Goal: Check status: Check status

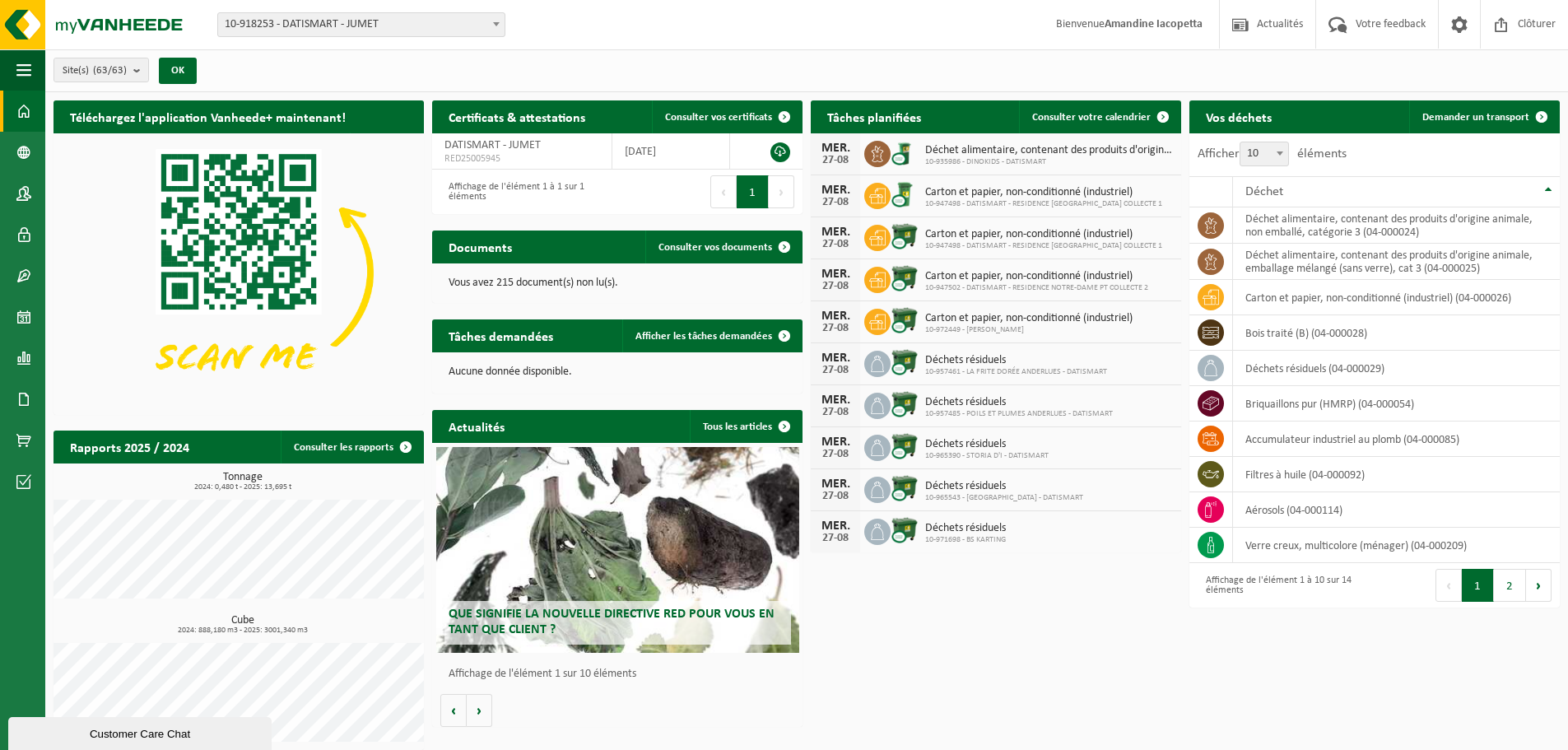
click at [398, 27] on span "10-918253 - DATISMART - JUMET" at bounding box center [362, 24] width 287 height 23
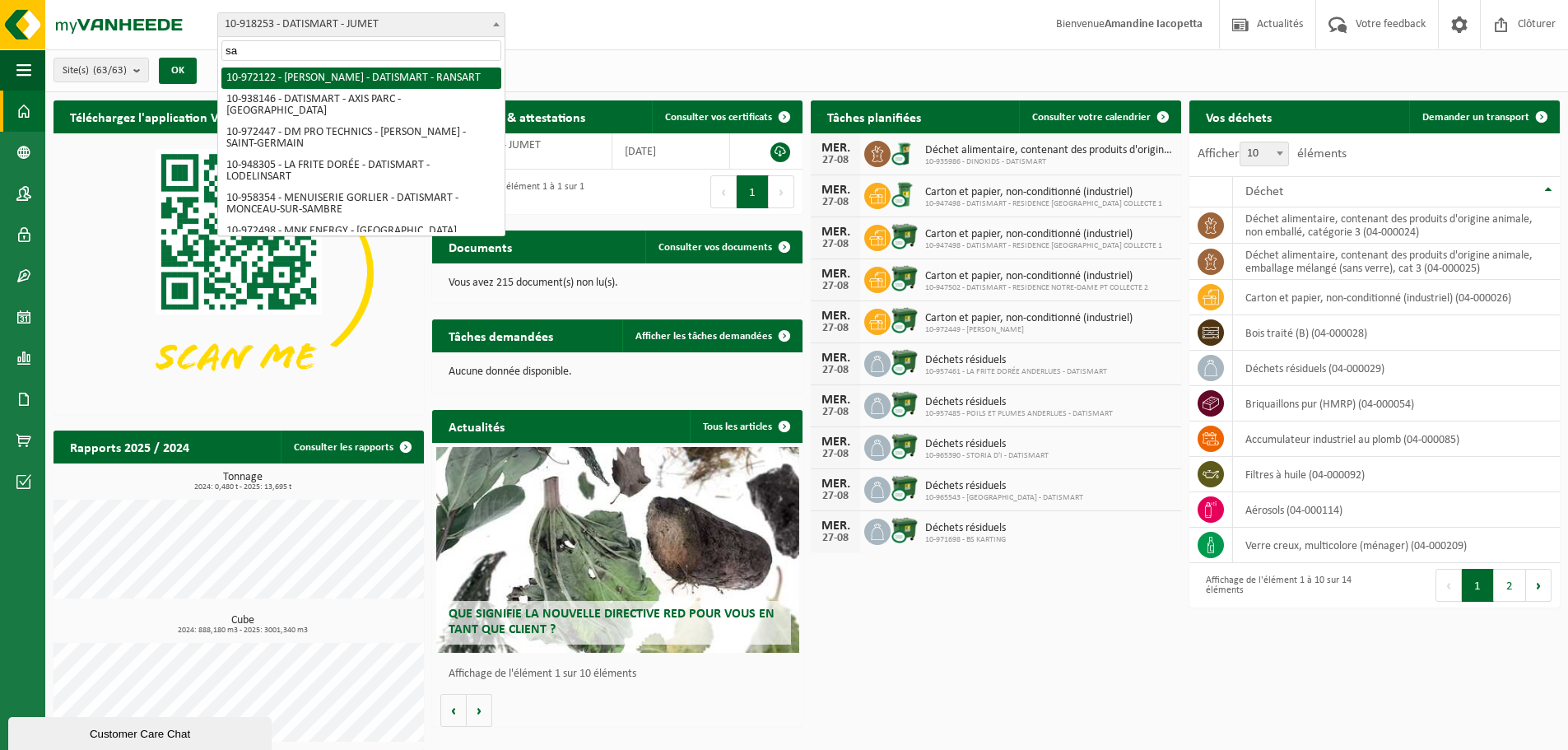
type input "sah"
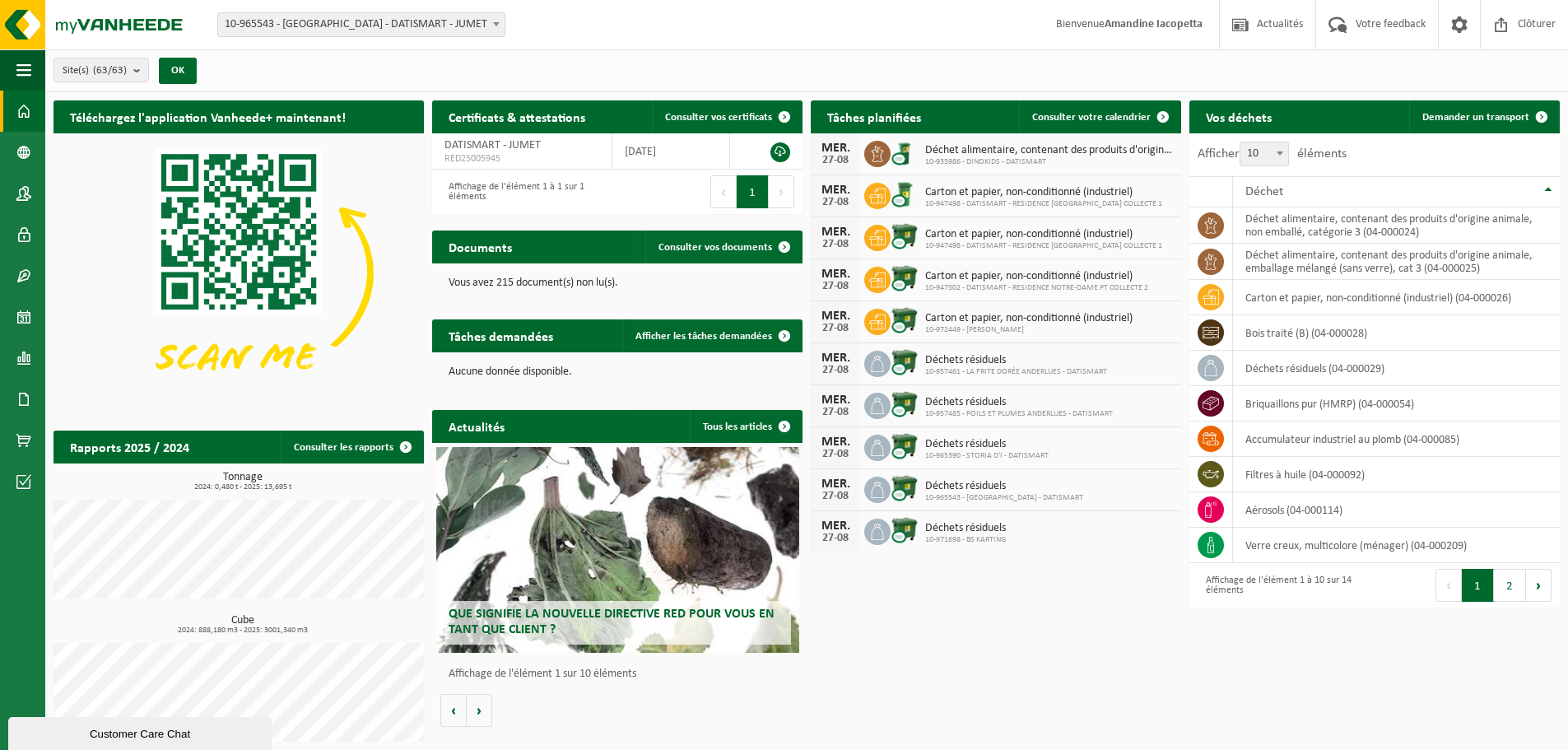
select select "152386"
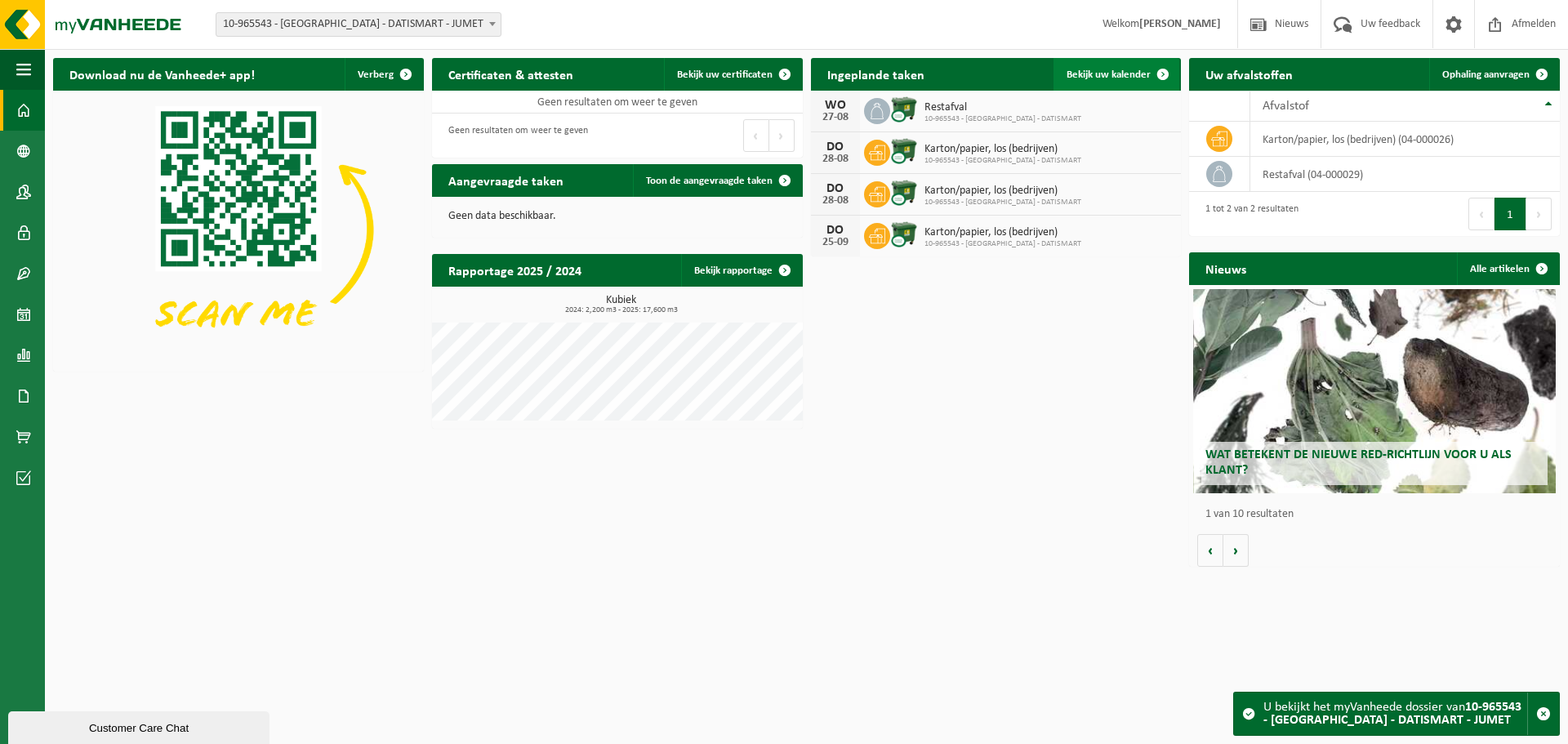
click at [1090, 74] on span "Bekijk uw kalender" at bounding box center [1109, 75] width 84 height 10
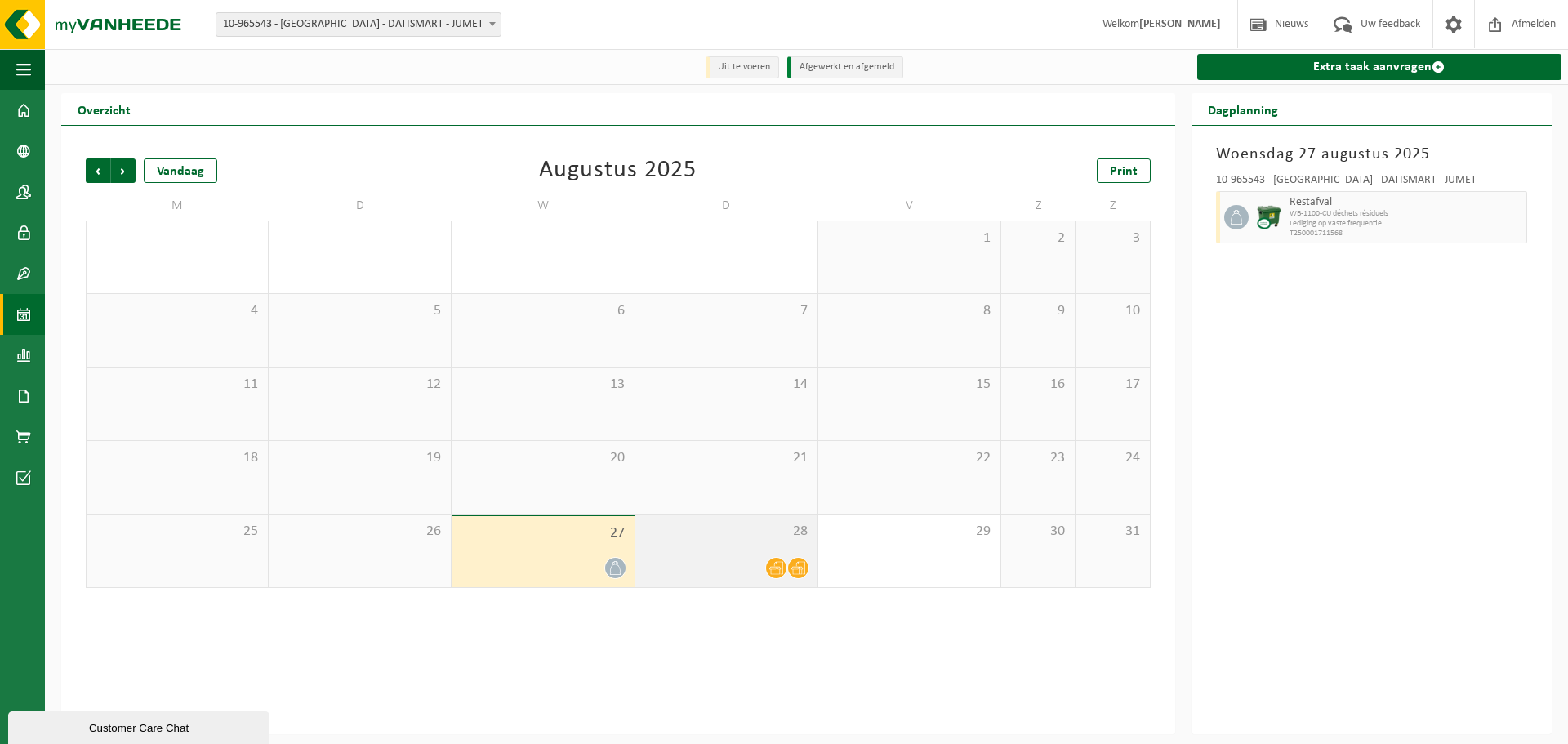
click at [781, 583] on div "28" at bounding box center [726, 551] width 182 height 72
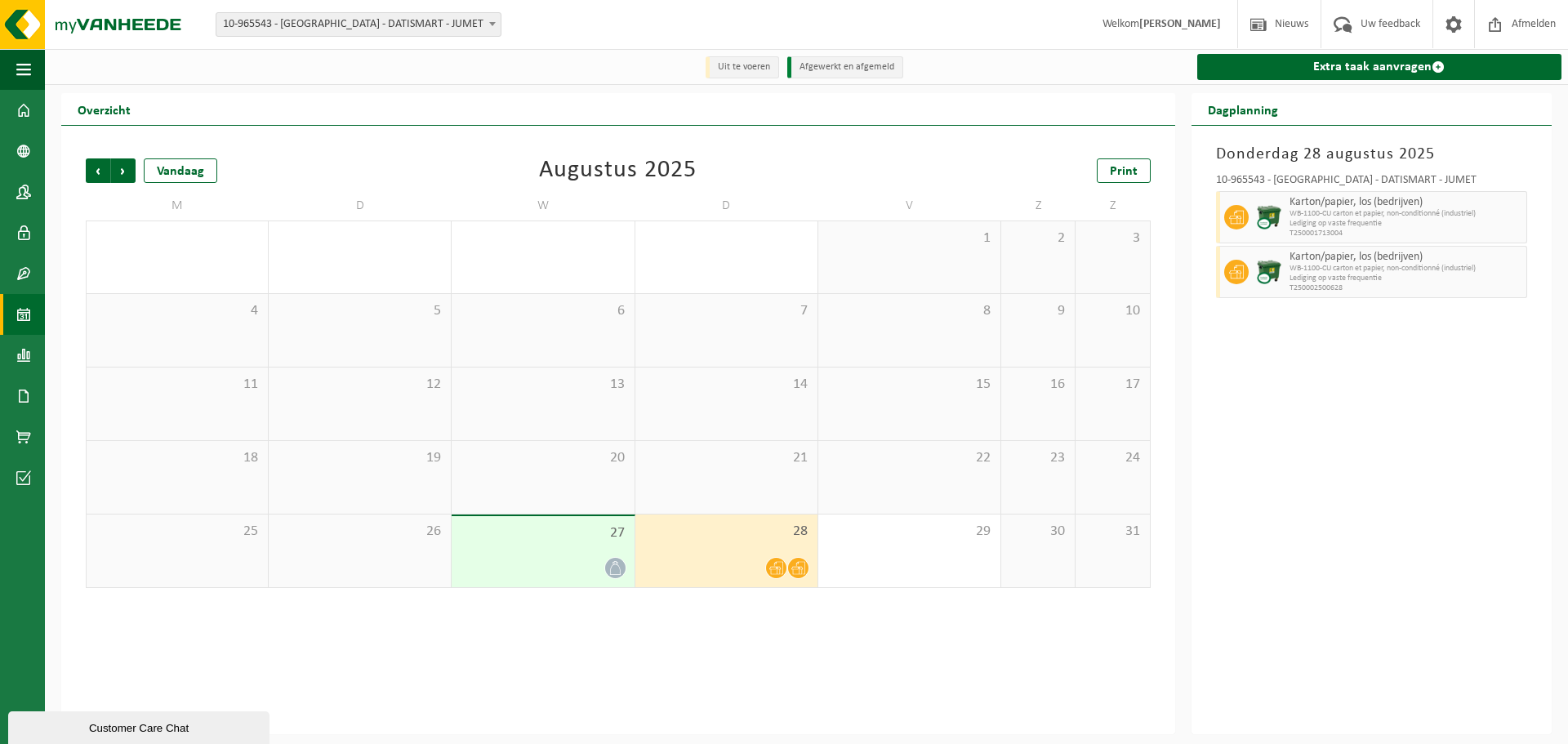
click at [769, 559] on div at bounding box center [726, 568] width 166 height 22
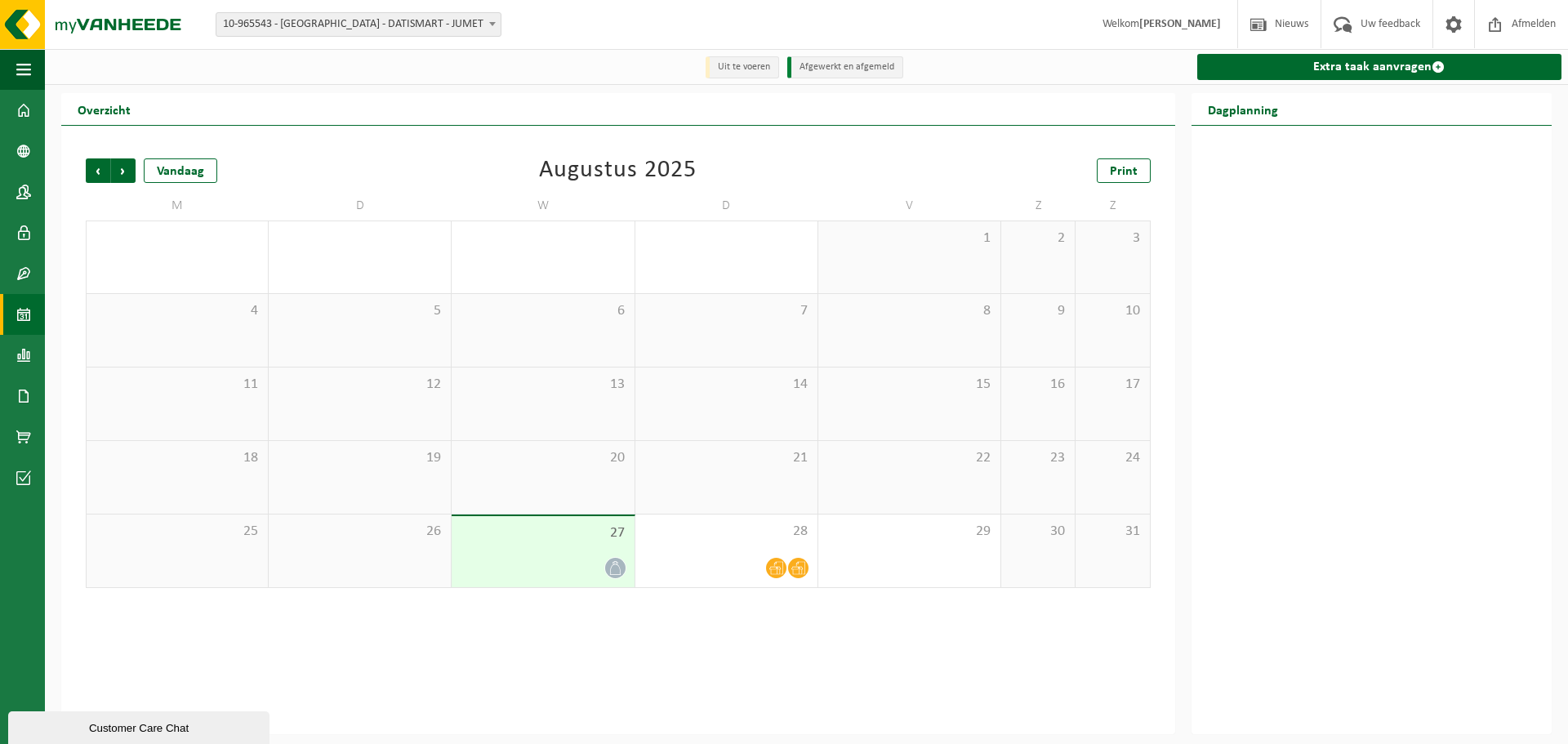
click at [728, 472] on div "21" at bounding box center [726, 477] width 182 height 72
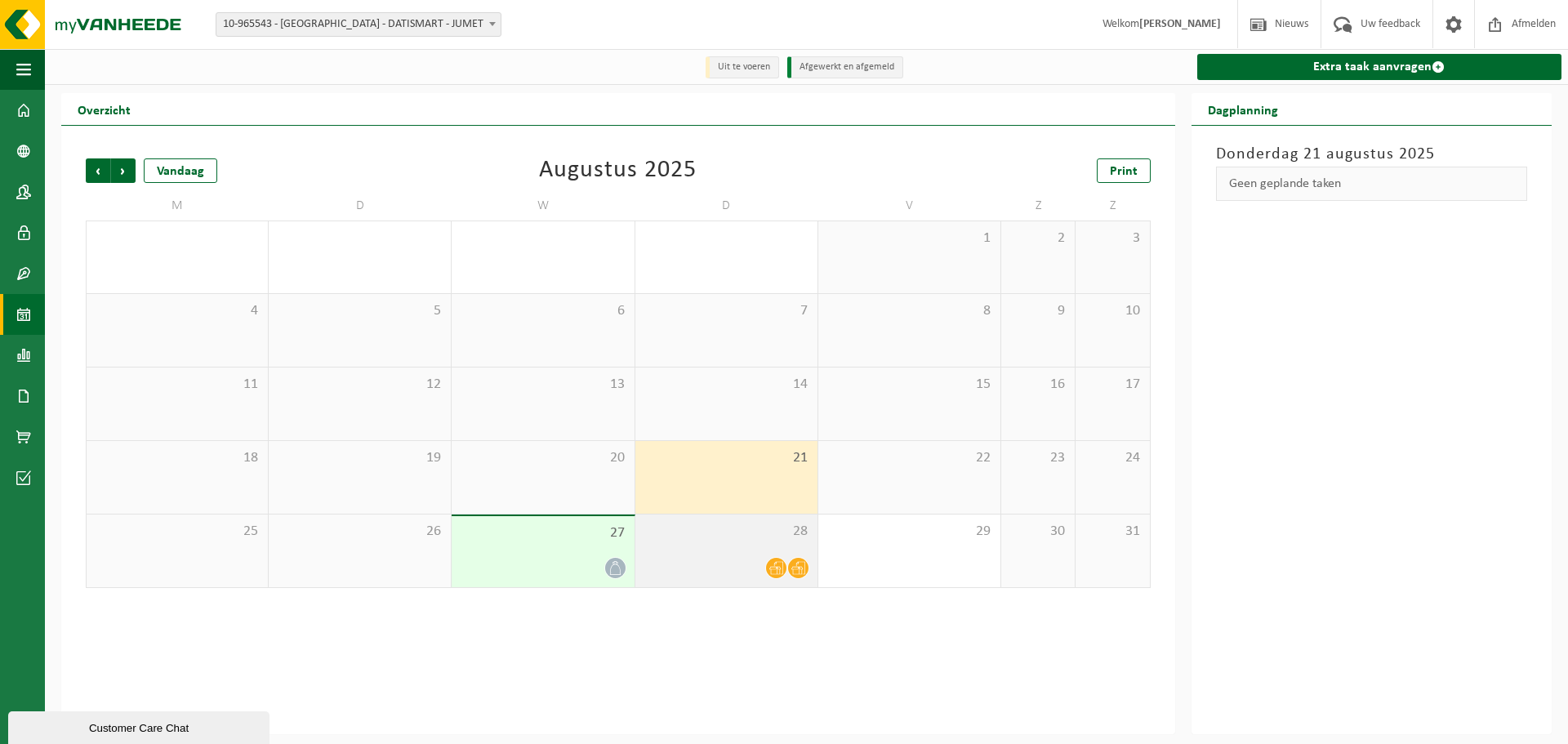
click at [709, 564] on div at bounding box center [726, 568] width 166 height 22
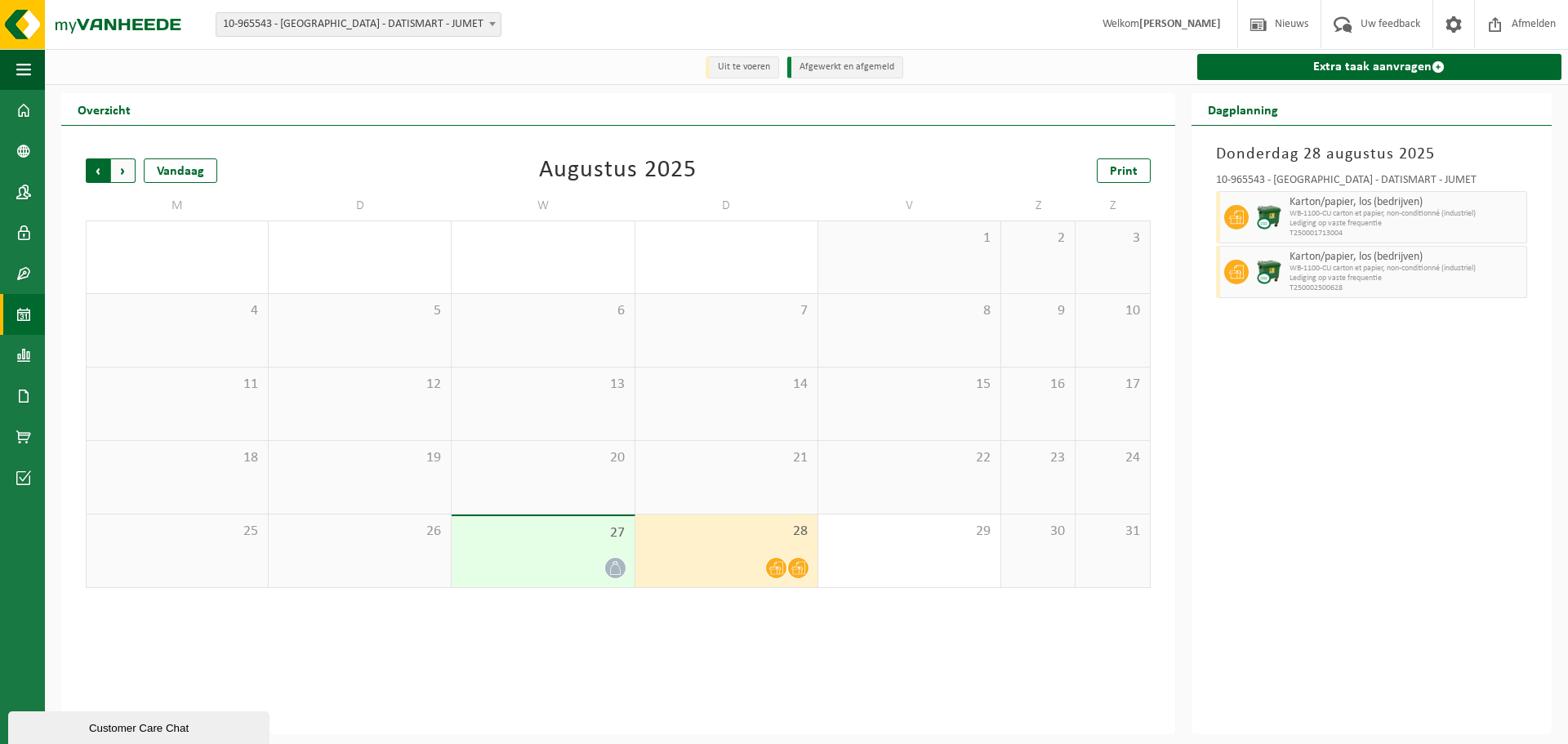
click at [127, 174] on span "Volgende" at bounding box center [123, 171] width 24 height 24
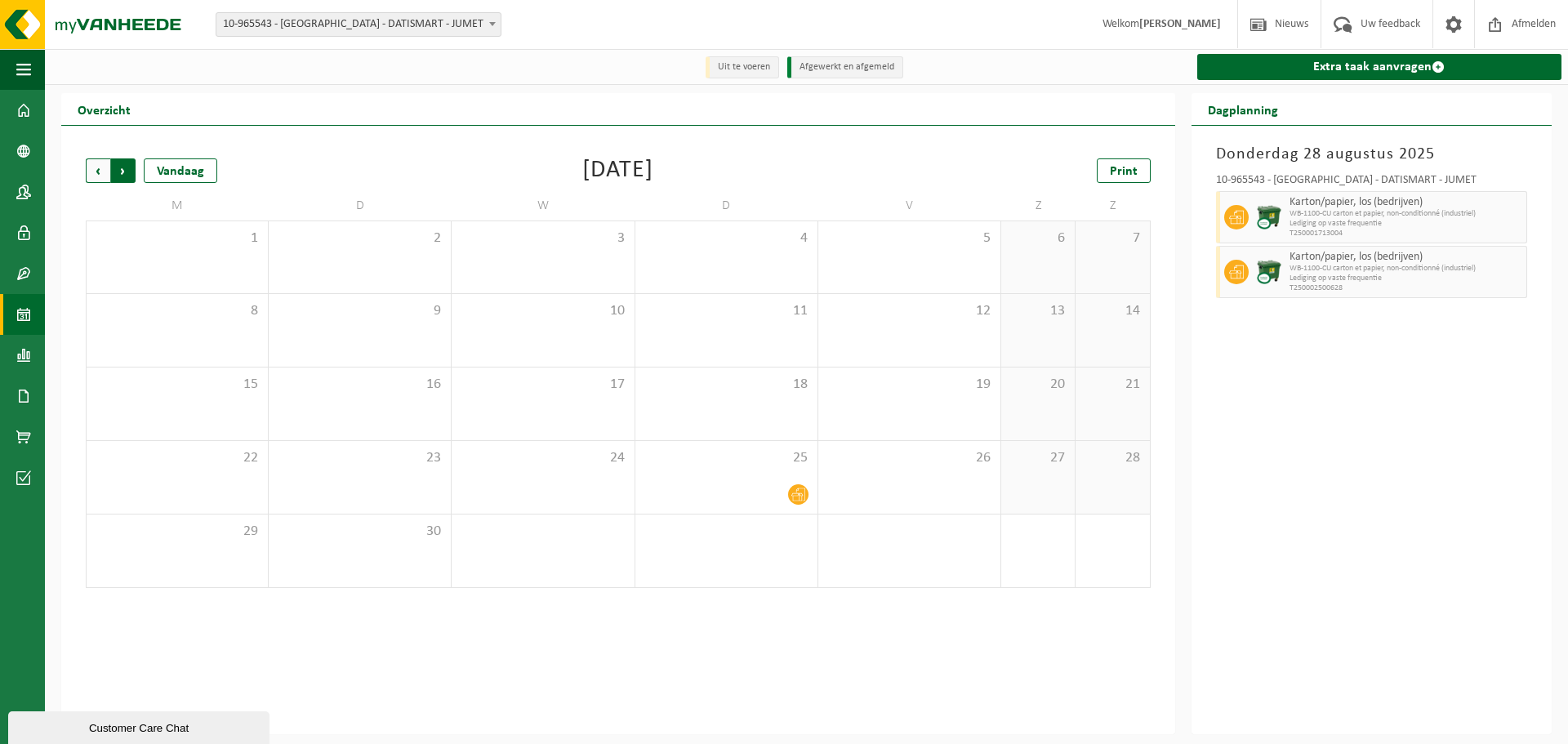
click at [96, 172] on span "Vorige" at bounding box center [97, 171] width 24 height 24
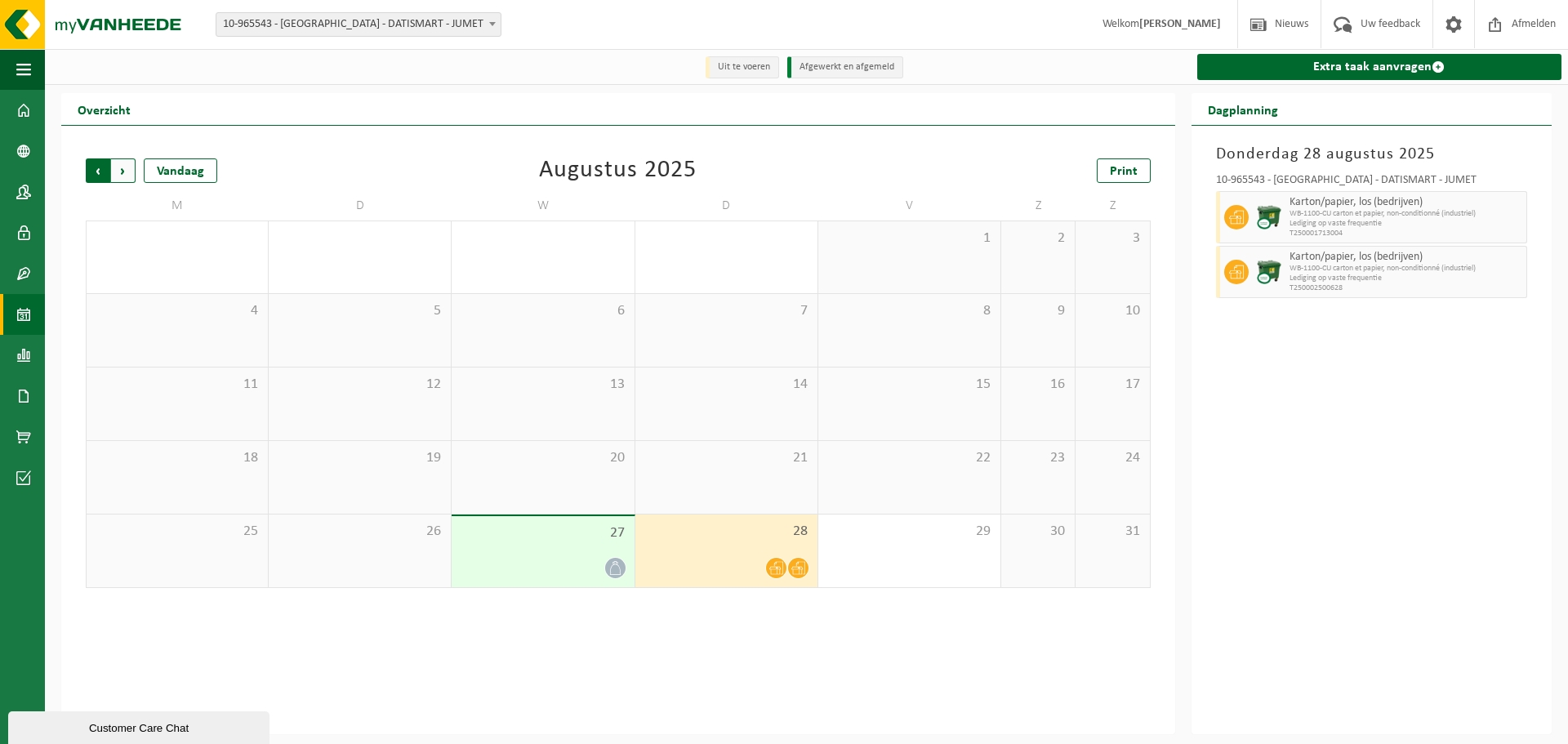
click at [127, 173] on span "Volgende" at bounding box center [123, 171] width 24 height 24
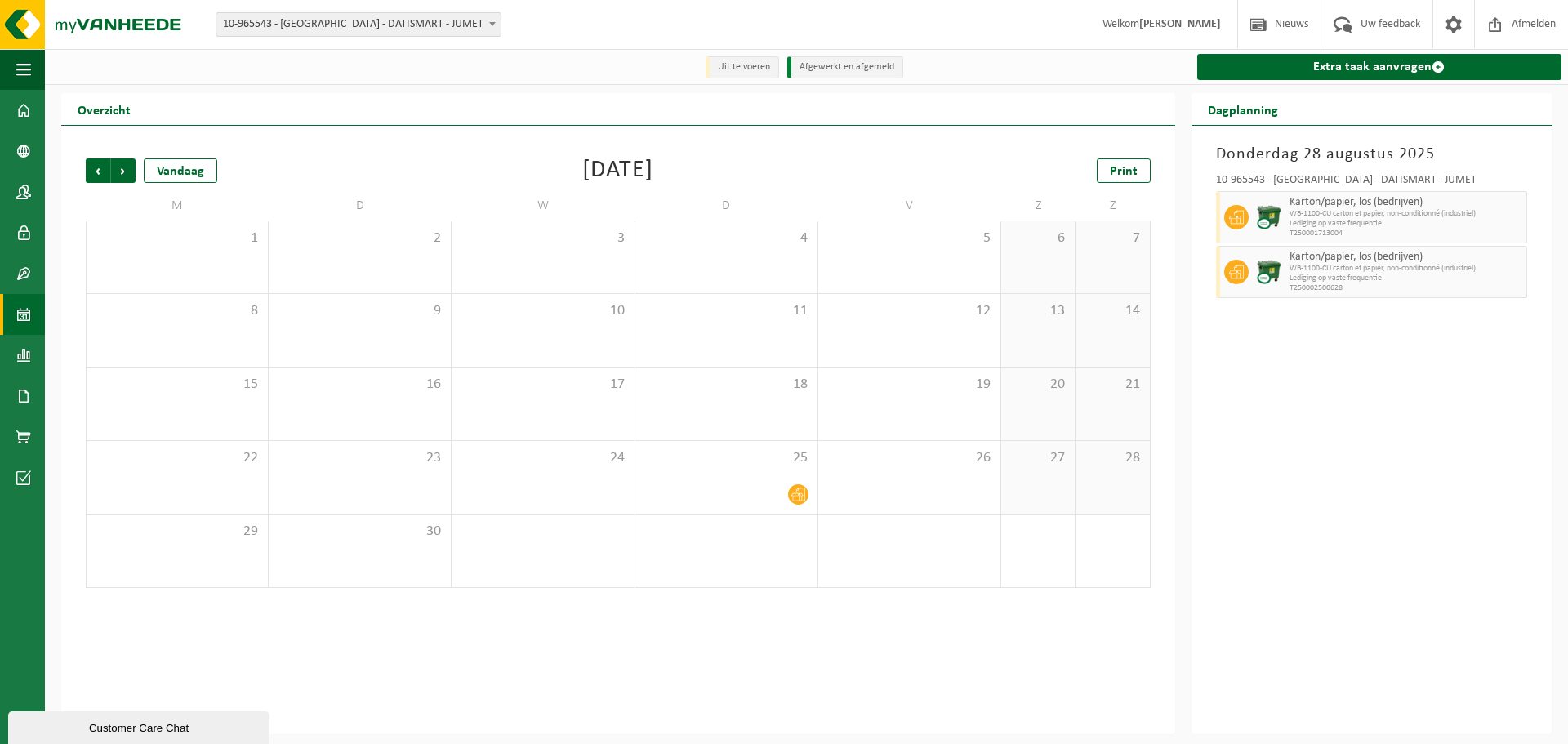
click at [127, 173] on span "Volgende" at bounding box center [123, 171] width 24 height 24
click at [95, 174] on span "Vorige" at bounding box center [97, 171] width 24 height 24
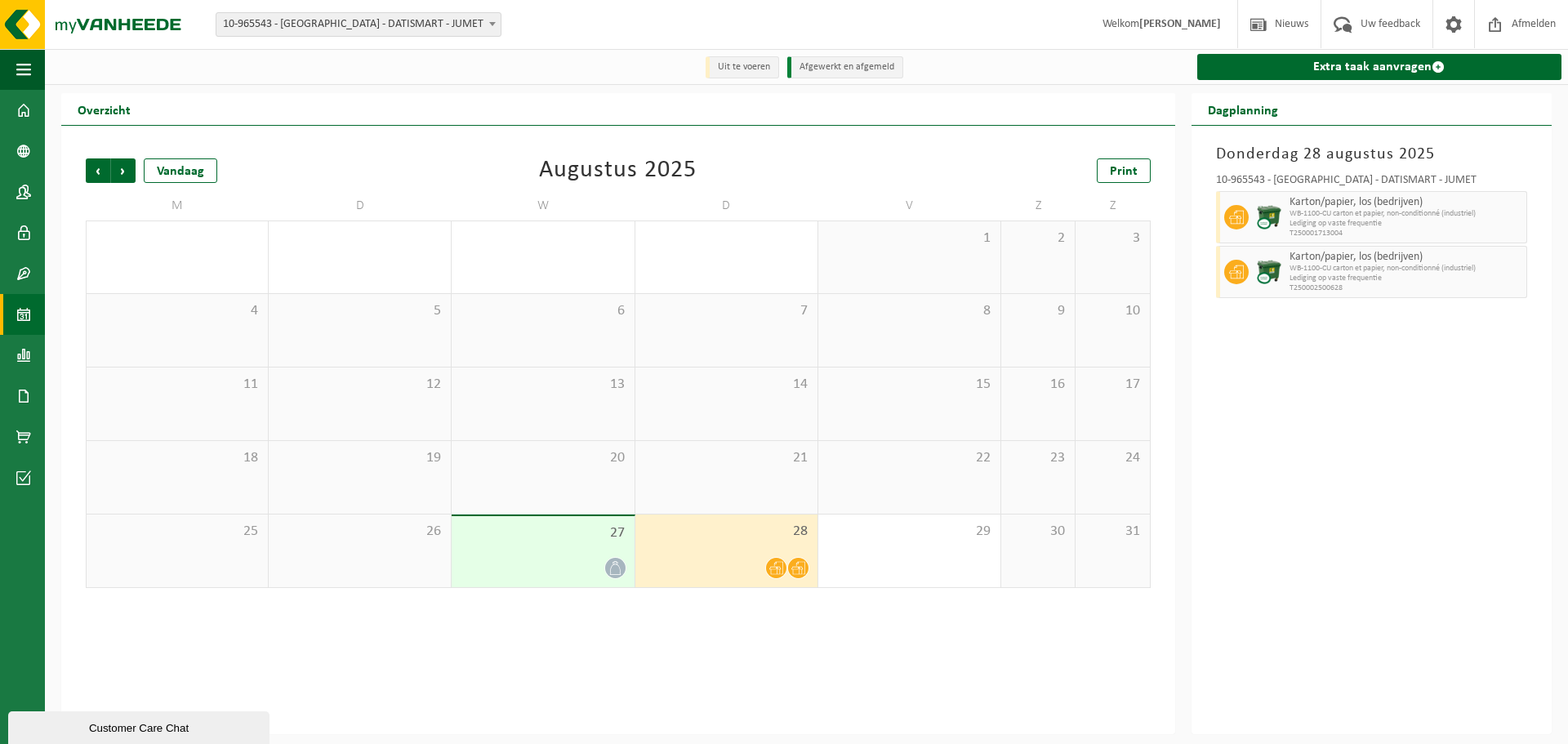
click at [488, 24] on span at bounding box center [492, 23] width 16 height 22
type input "new"
select select "145118"
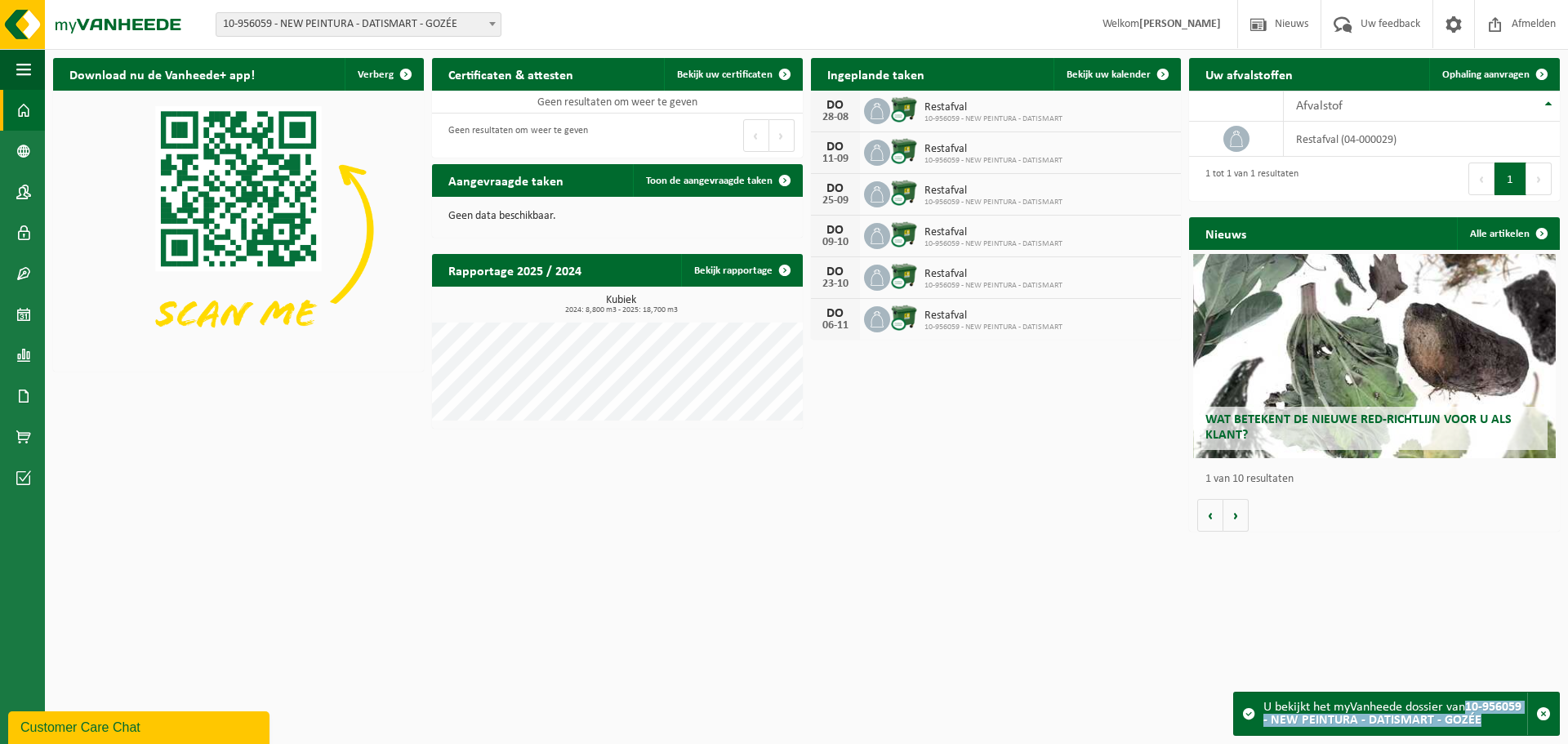
drag, startPoint x: 1466, startPoint y: 703, endPoint x: 1498, endPoint y: 725, distance: 38.8
click at [1498, 725] on div "U bekijkt het myVanheede dossier van 10-956059 - NEW PEINTURA - DATISMART - GOZ…" at bounding box center [1395, 713] width 264 height 42
copy div "10-956059 - NEW PEINTURA - DATISMART - GOZÉE"
click at [466, 22] on span "10-956059 - NEW PEINTURA - DATISMART - GOZÉE" at bounding box center [359, 24] width 284 height 23
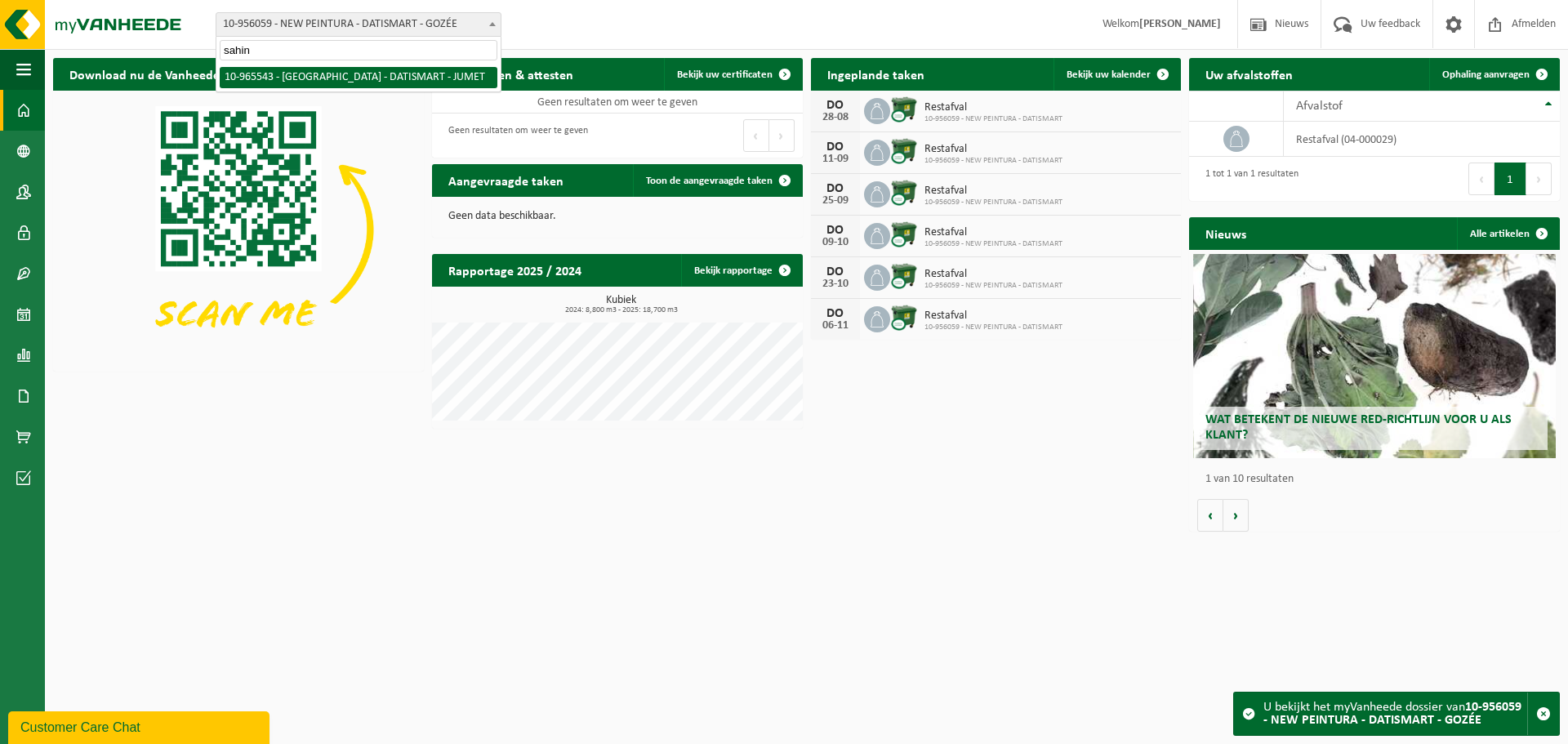
type input "sahin"
select select "152386"
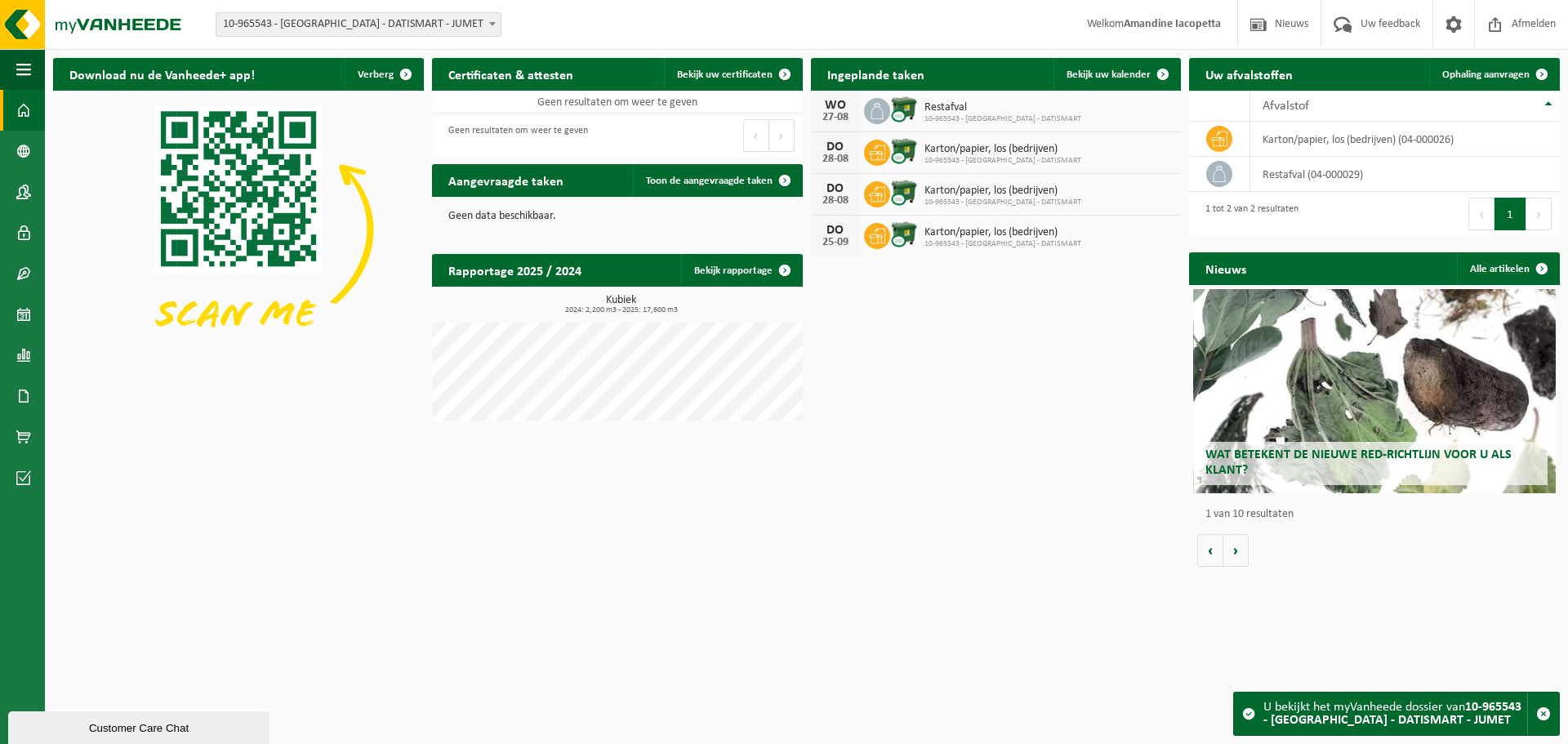
click at [1181, 22] on strong "Amandine Iacopetta" at bounding box center [1171, 24] width 97 height 12
click at [1441, 28] on span at bounding box center [1453, 24] width 24 height 48
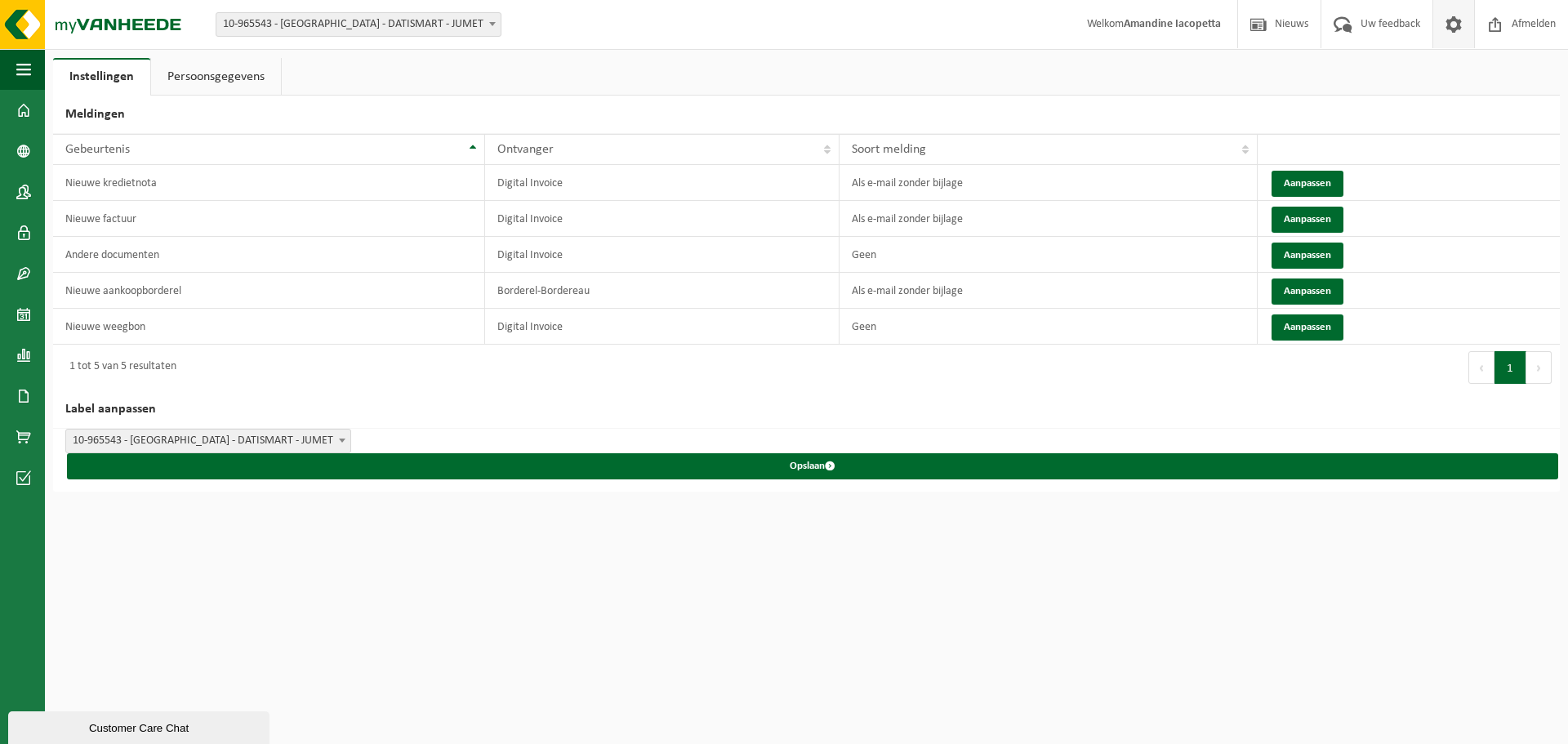
click at [235, 78] on link "Persoonsgegevens" at bounding box center [216, 77] width 130 height 38
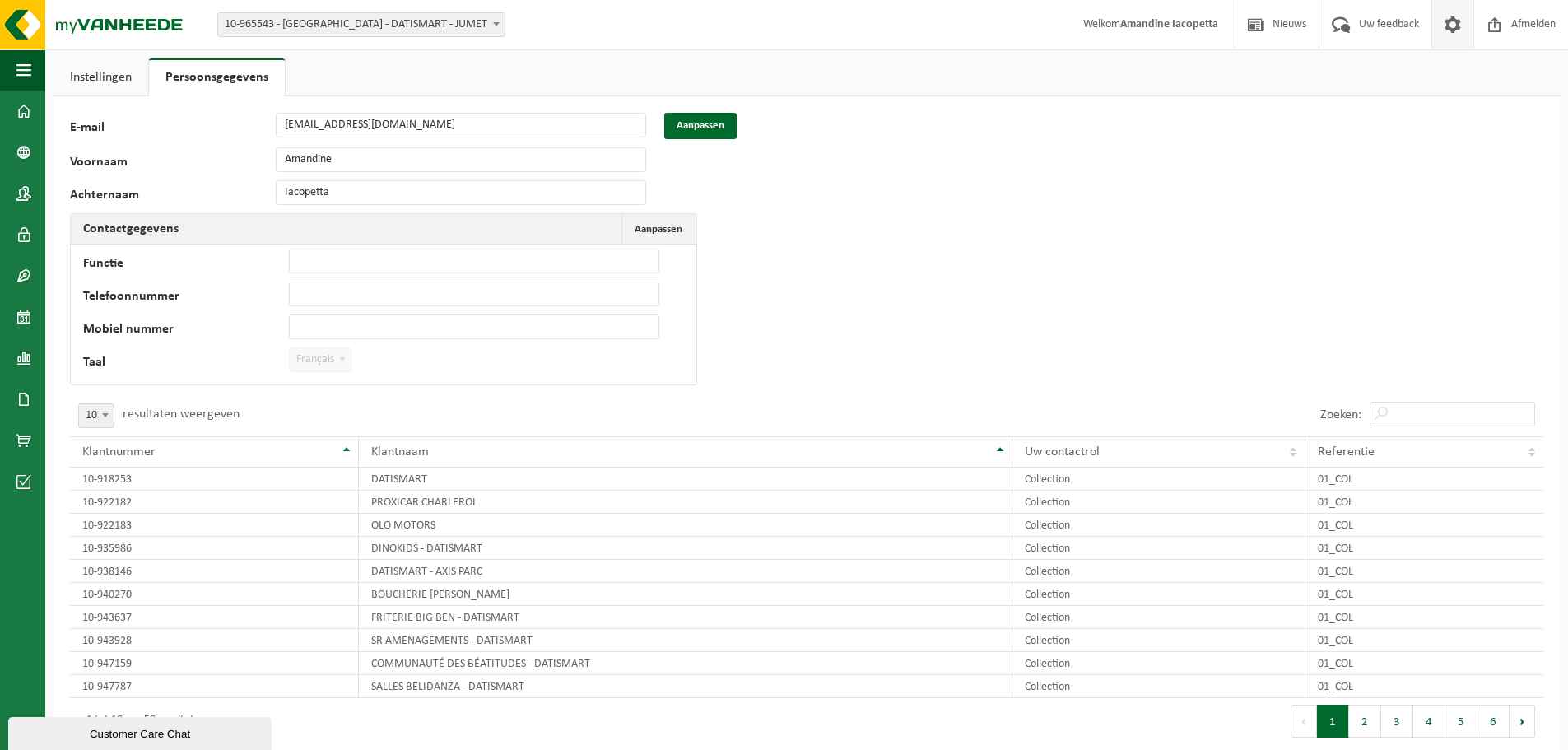
click at [332, 361] on span "Français" at bounding box center [320, 360] width 61 height 23
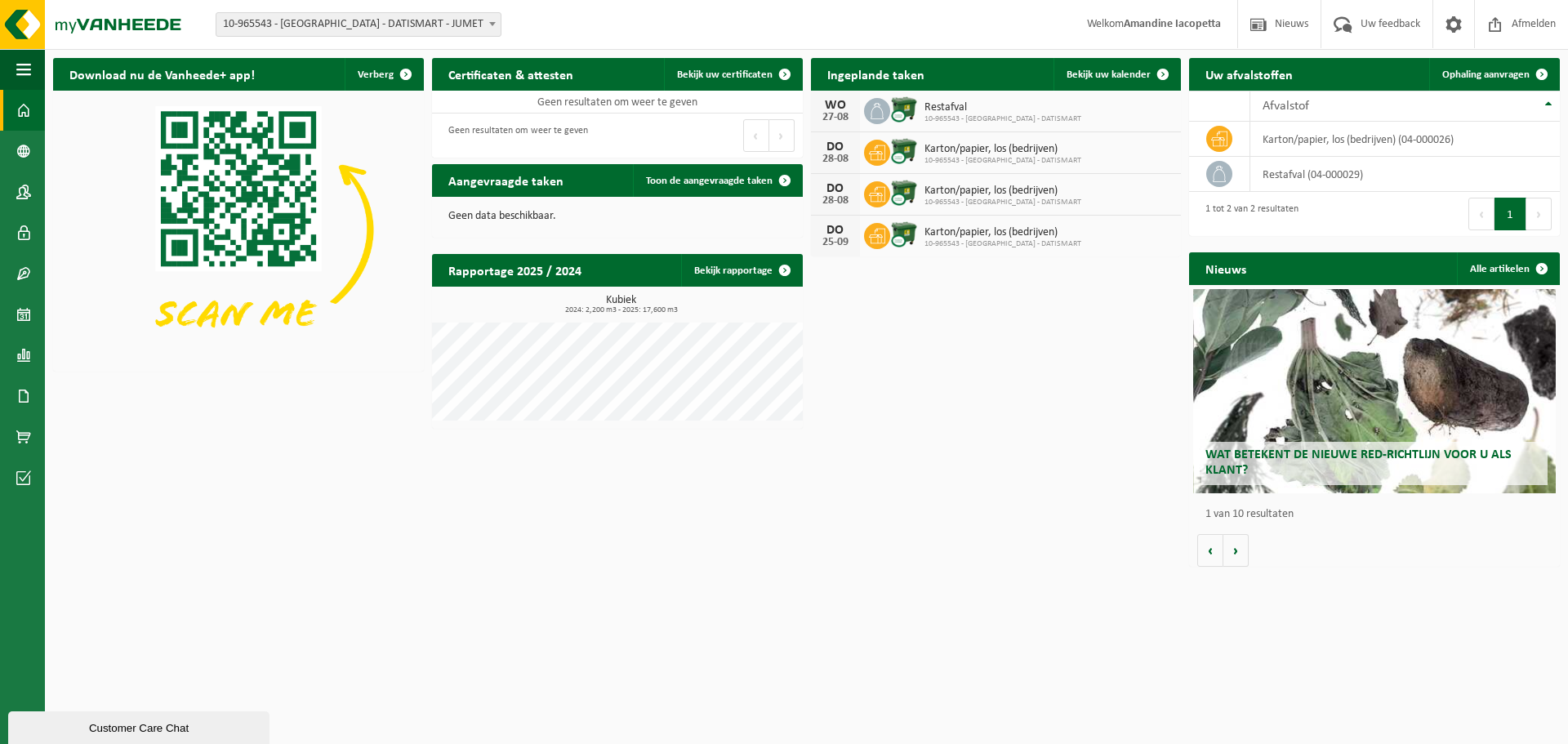
click at [375, 17] on span "10-965543 - [GEOGRAPHIC_DATA] - DATISMART - JUMET" at bounding box center [359, 24] width 284 height 23
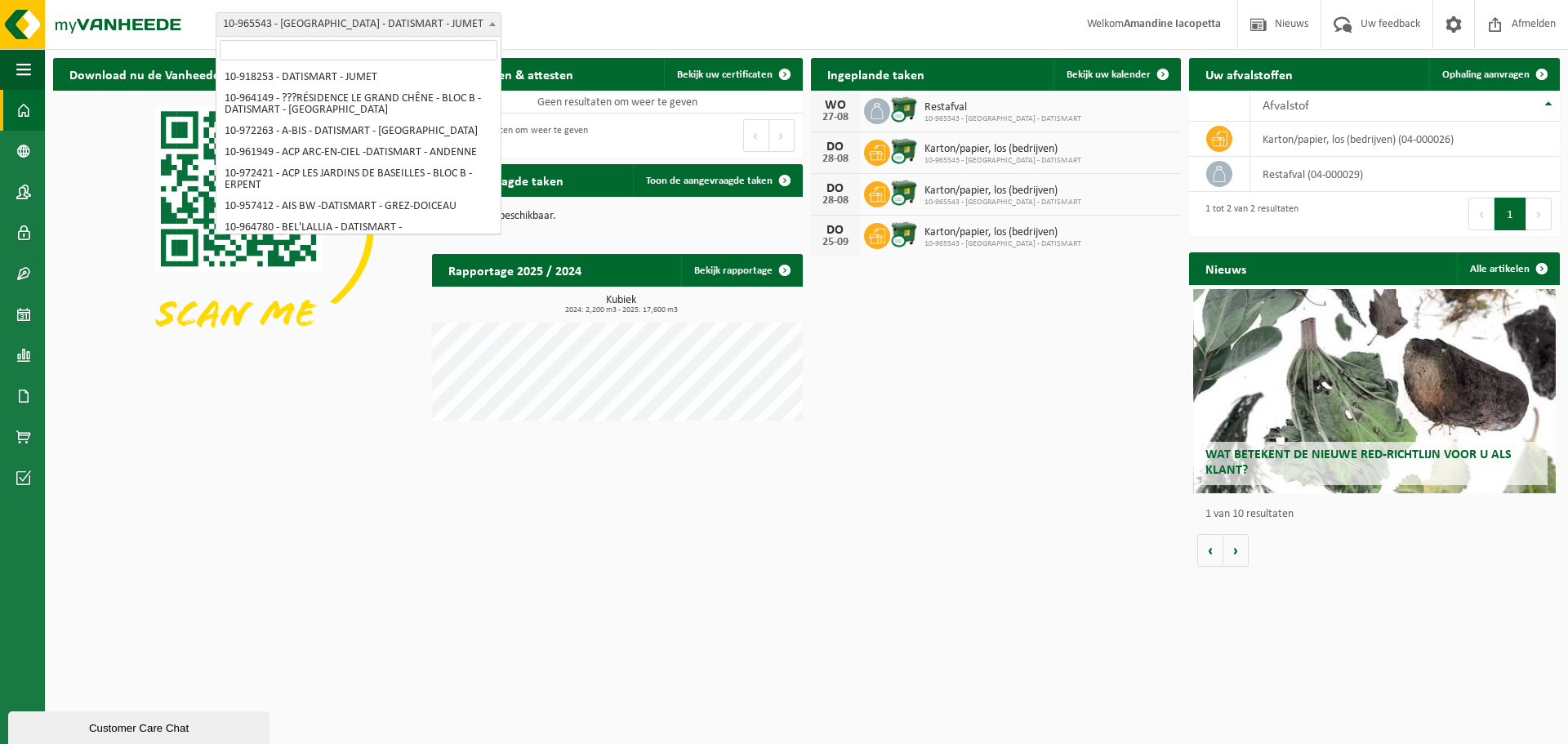
scroll to position [1488, 0]
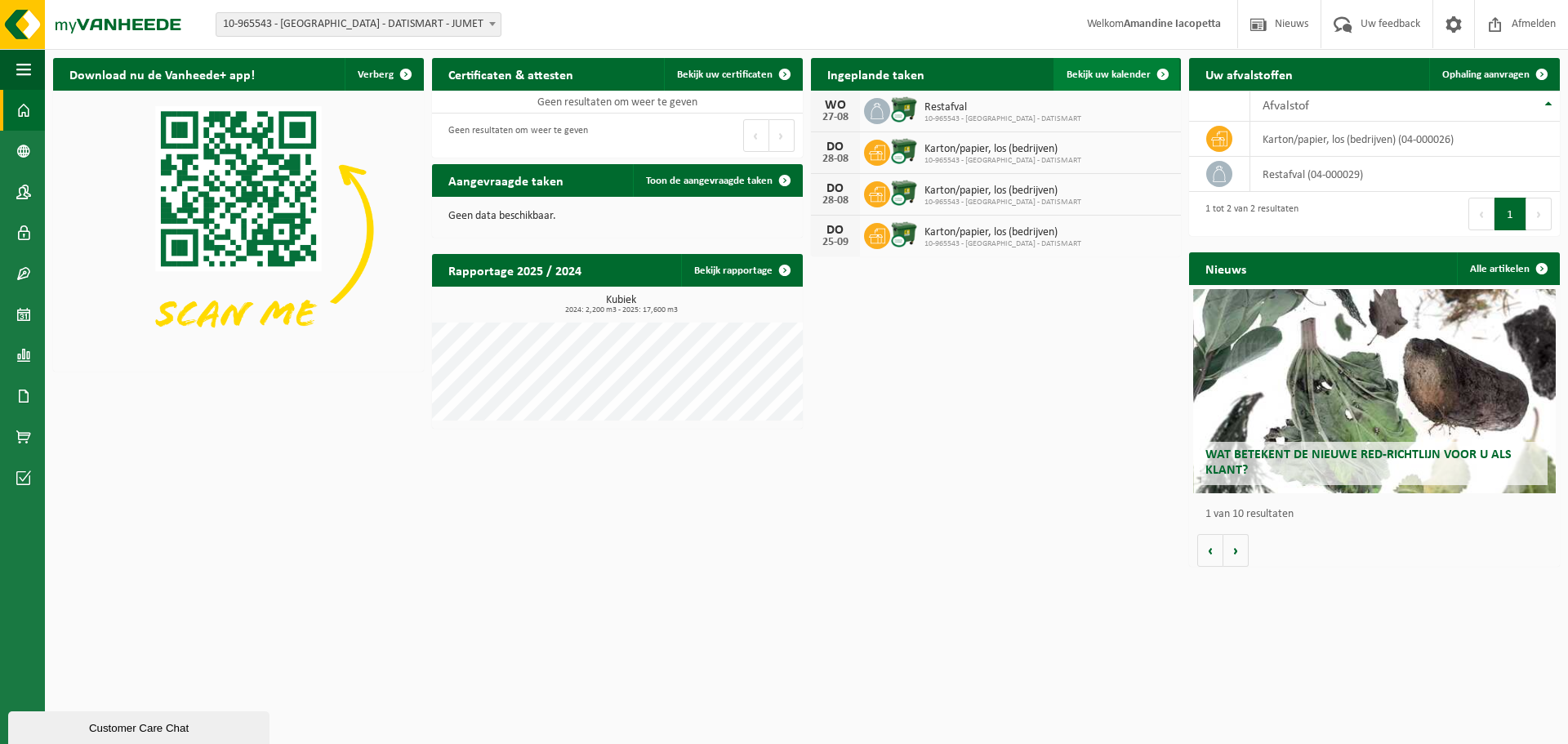
click at [1091, 81] on link "Bekijk uw kalender" at bounding box center [1116, 74] width 126 height 33
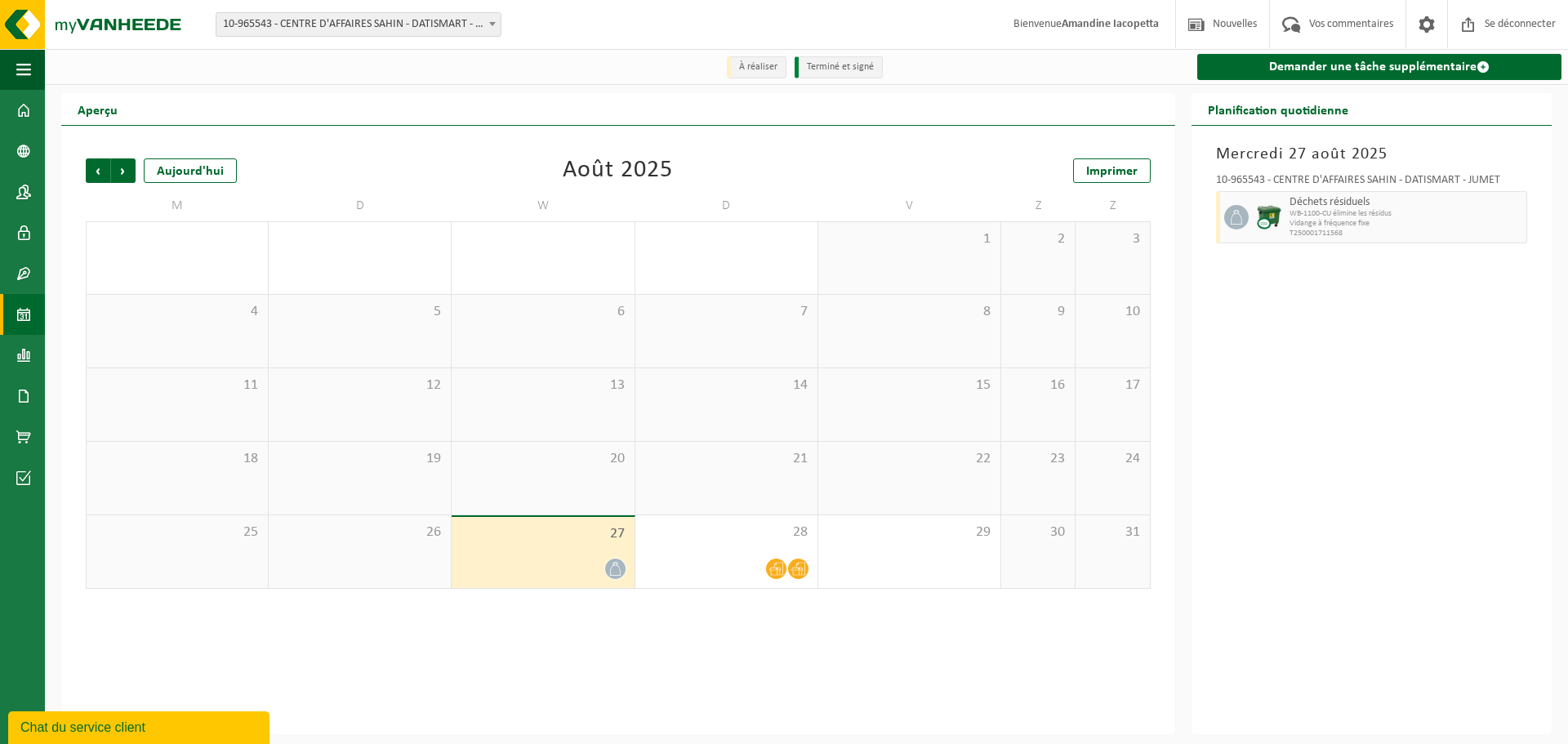
click at [1318, 297] on div "Mercredi 27 août 2025 10-965543 - CENTRE D'AFFAIRES SAHIN - DATISMART - JUMET D…" at bounding box center [1371, 430] width 360 height 609
click at [130, 172] on span "Suivant" at bounding box center [123, 171] width 24 height 24
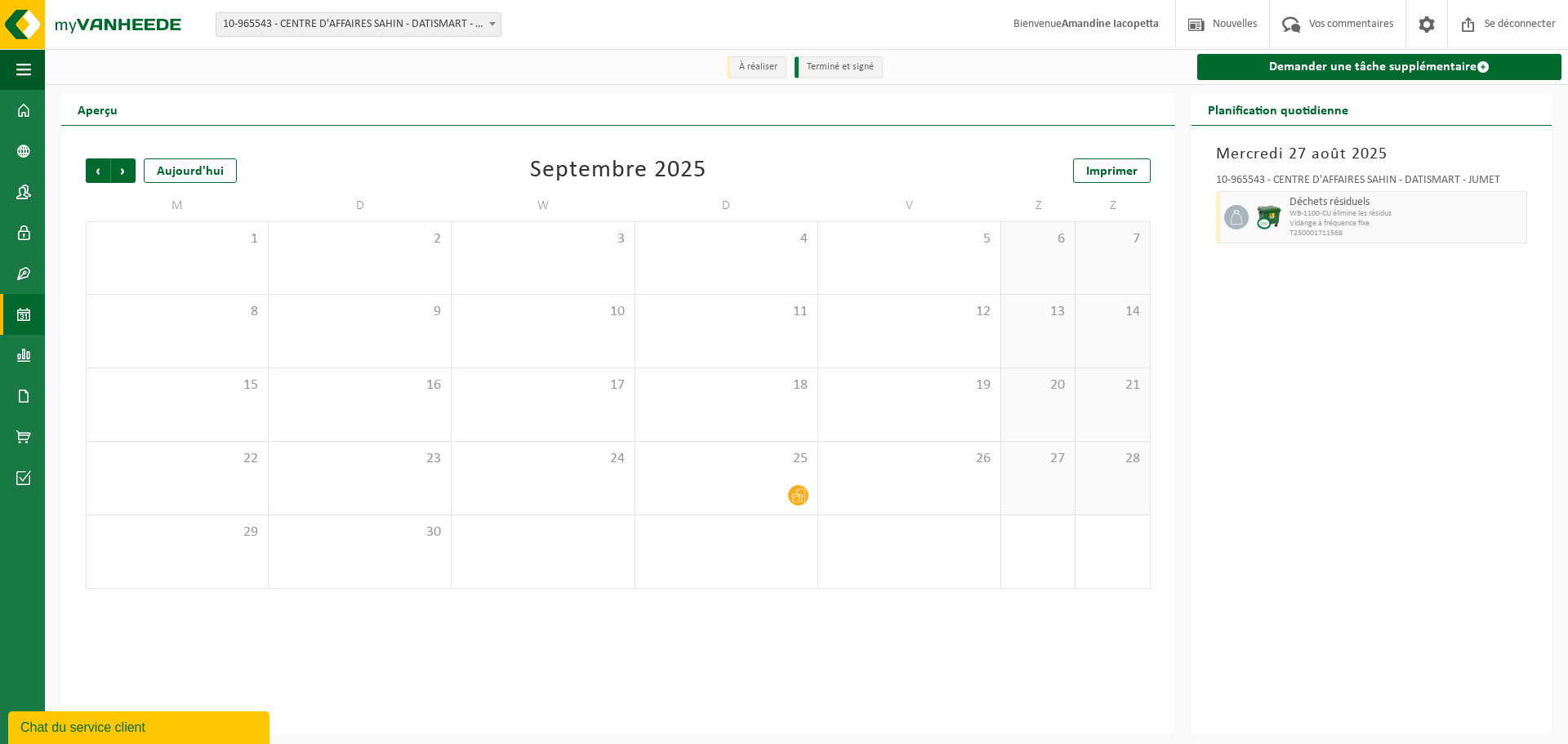
click at [267, 22] on font "10-965543 - CENTRE D'AFFAIRES SAHIN - DATISMART - JUMET" at bounding box center [365, 24] width 284 height 12
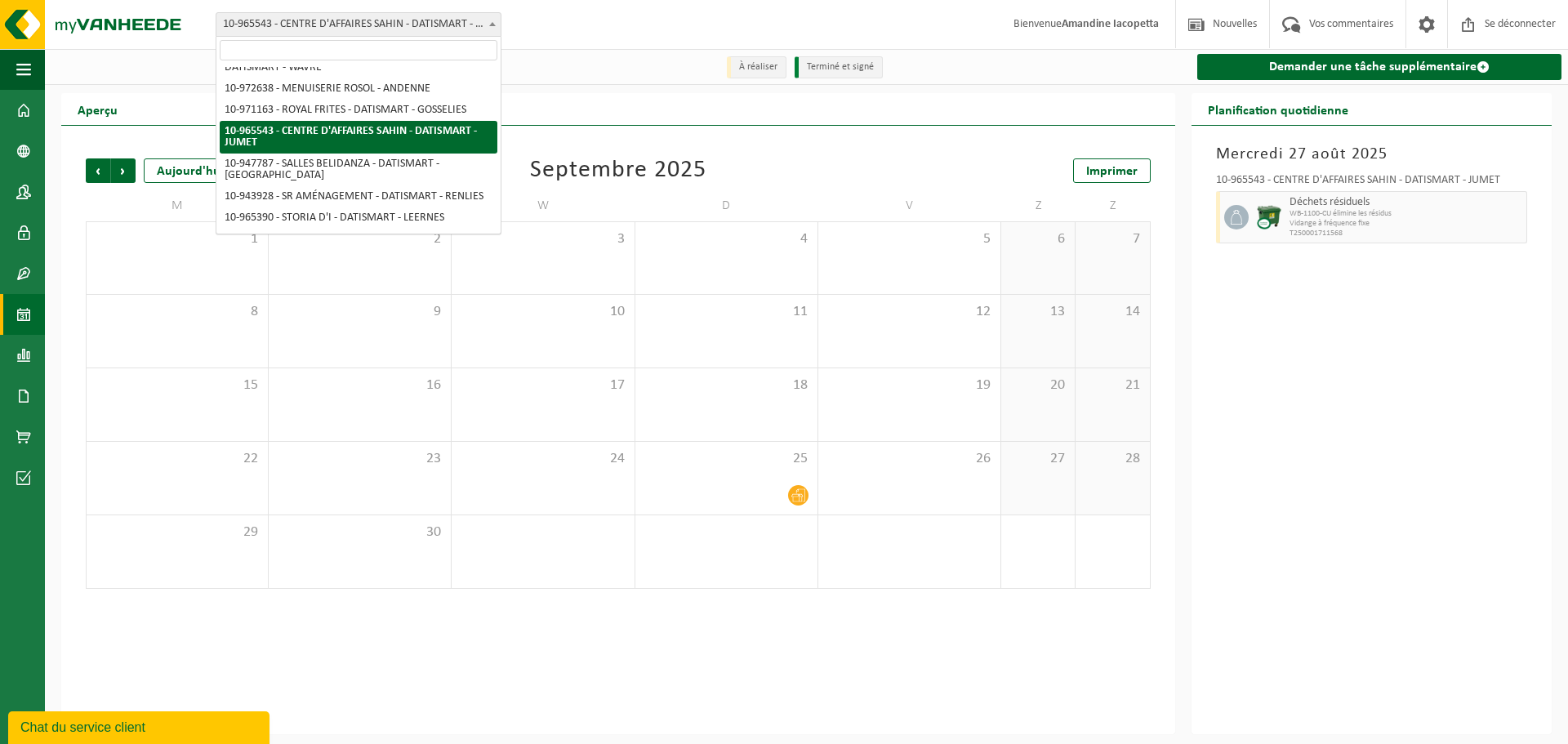
scroll to position [1499, 0]
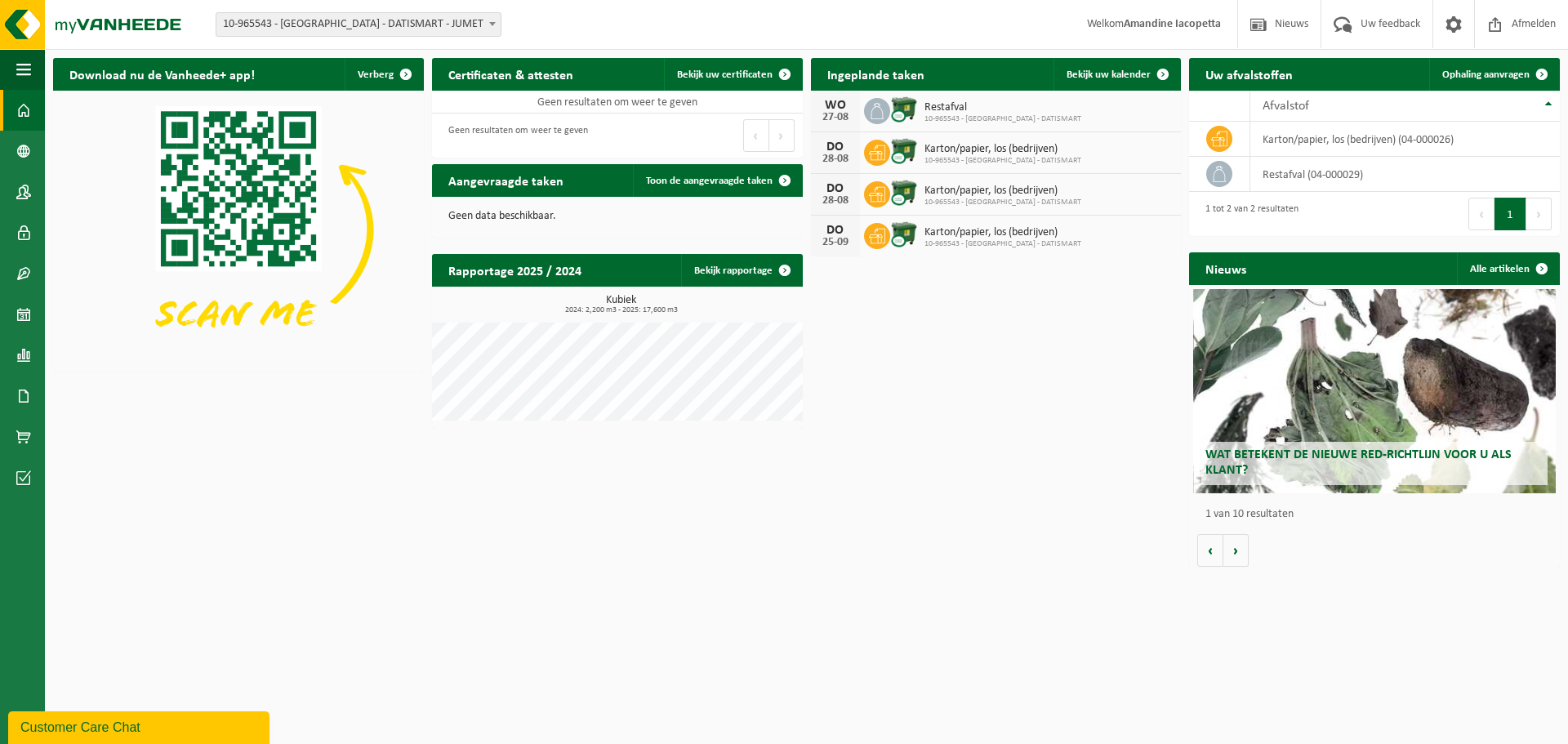
click at [440, 22] on span "10-965543 - [GEOGRAPHIC_DATA] - DATISMART - JUMET" at bounding box center [359, 24] width 284 height 23
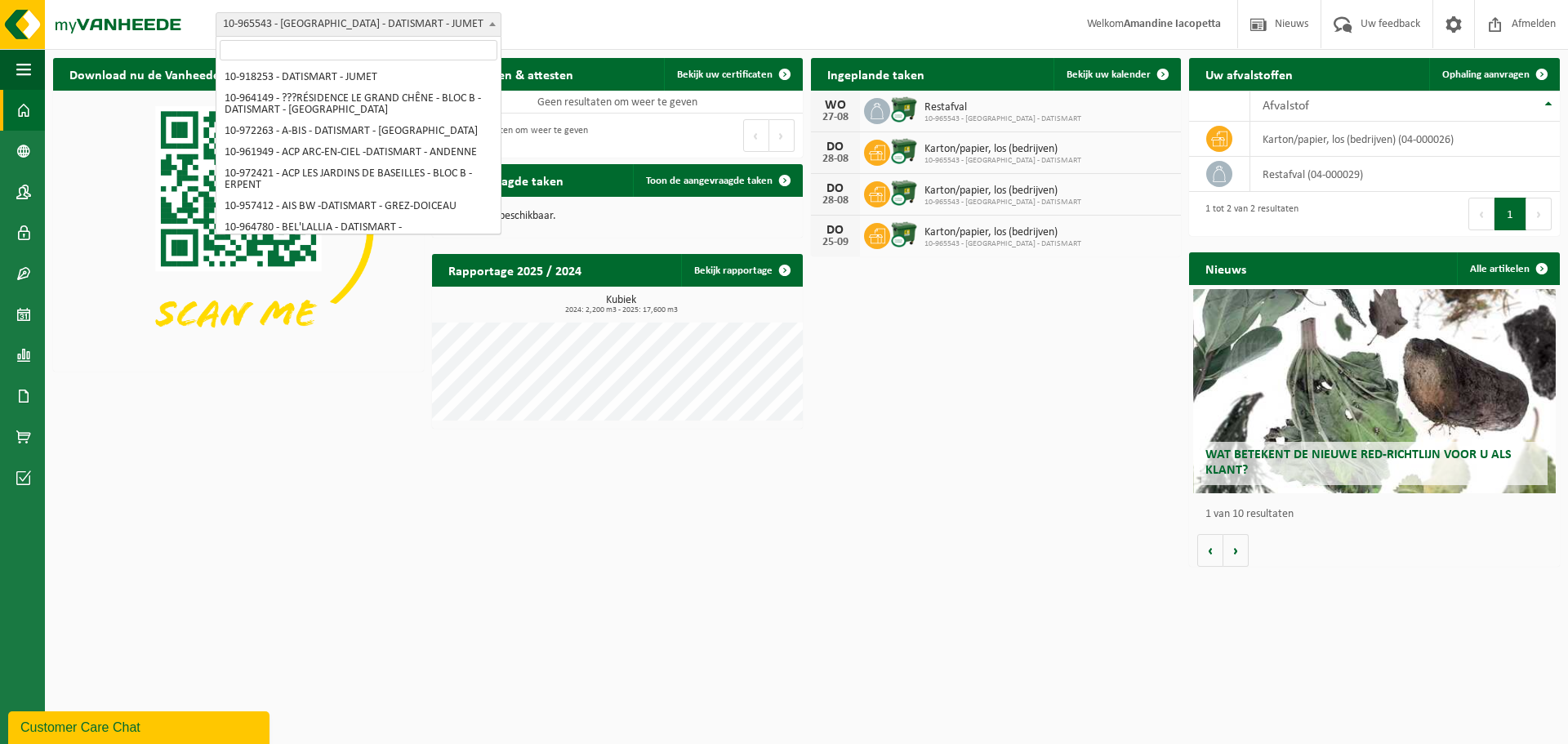
scroll to position [1488, 0]
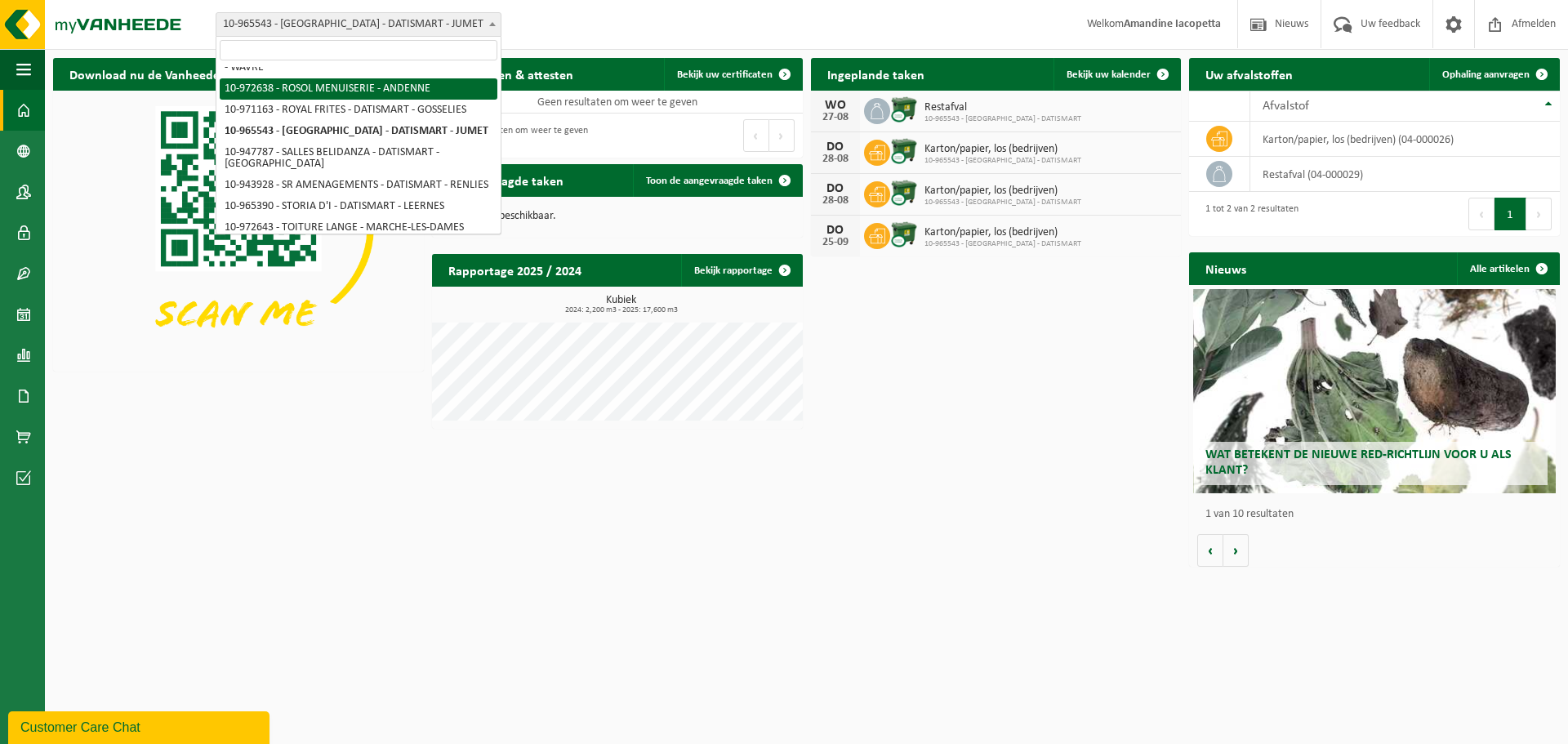
select select "156518"
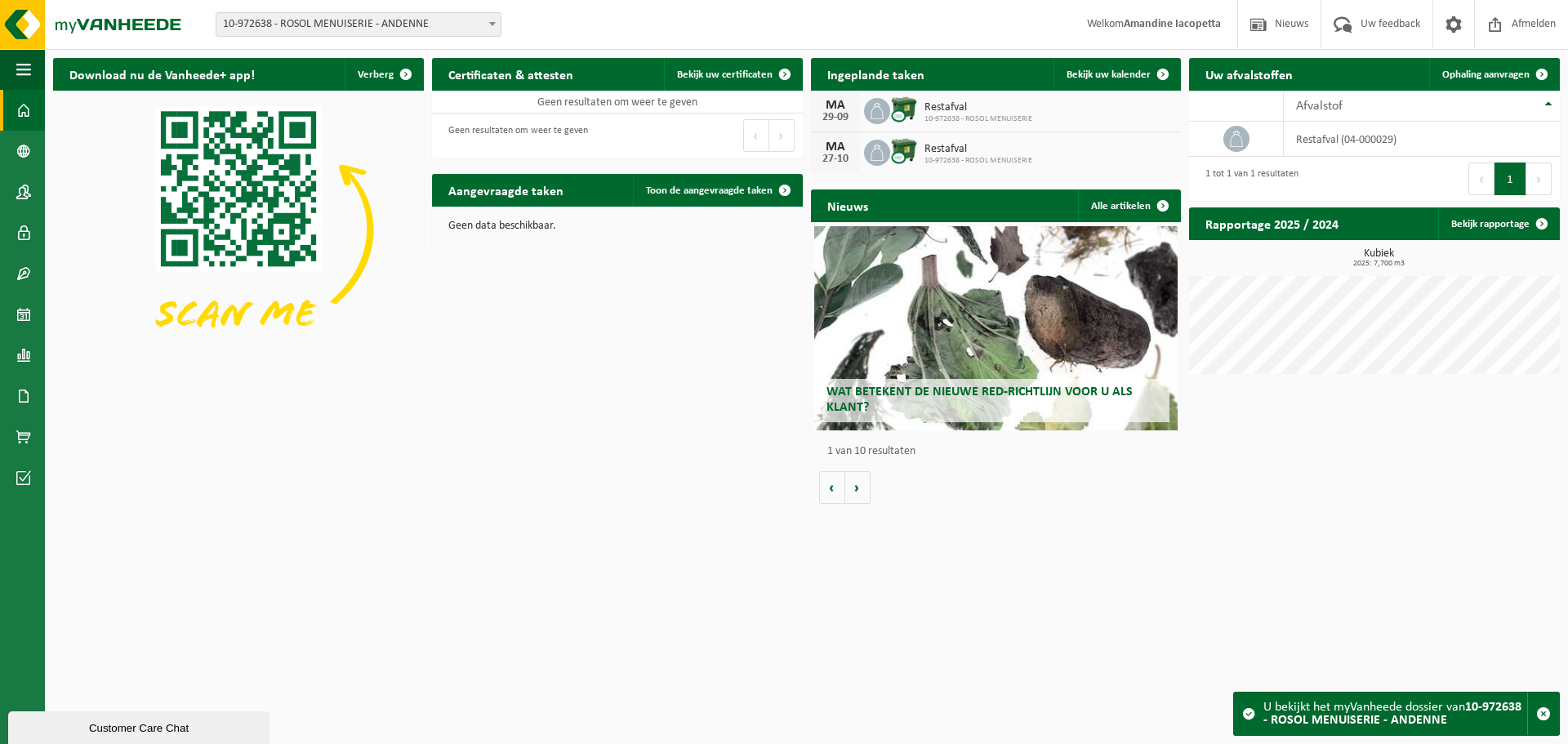
click at [490, 22] on b at bounding box center [492, 24] width 7 height 4
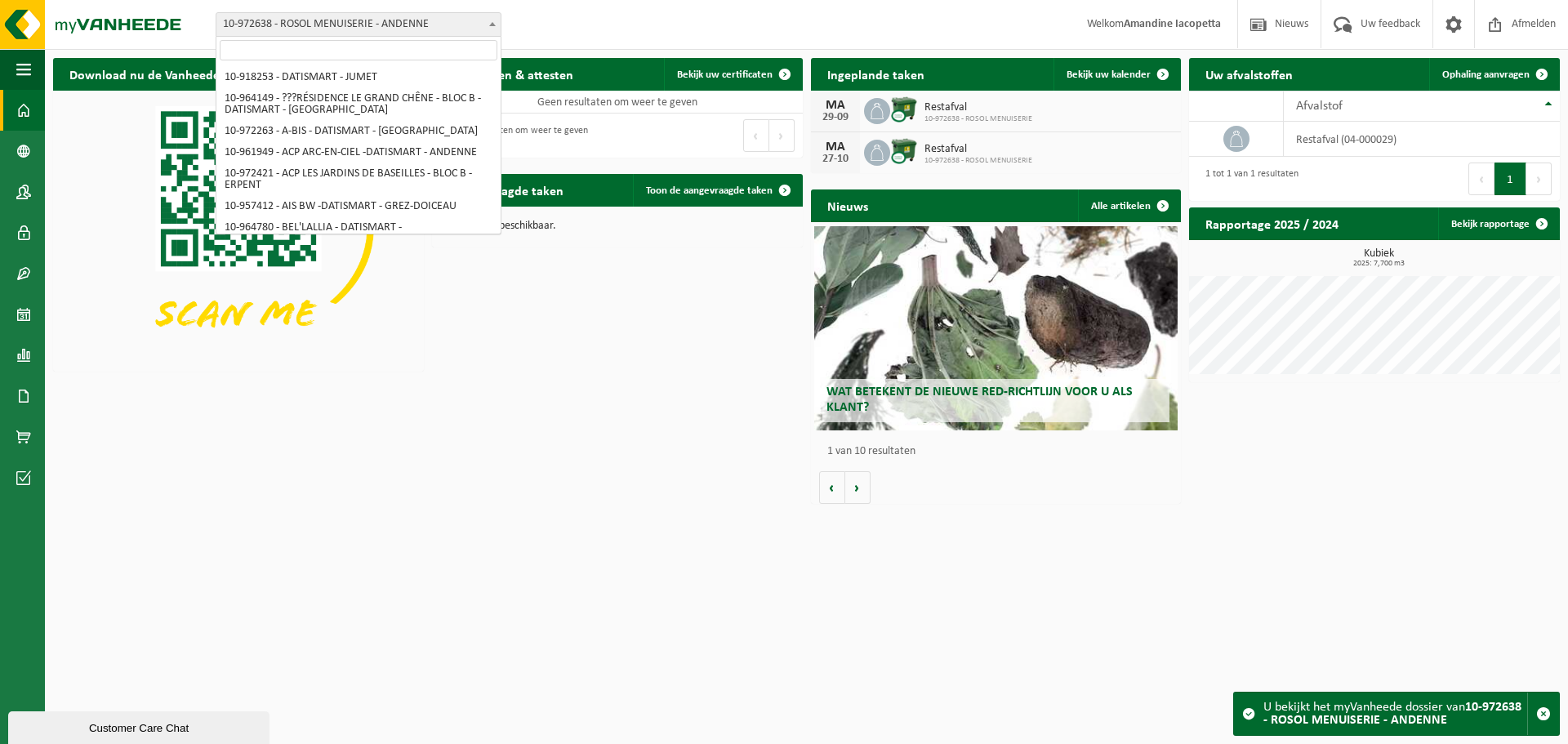
scroll to position [1468, 0]
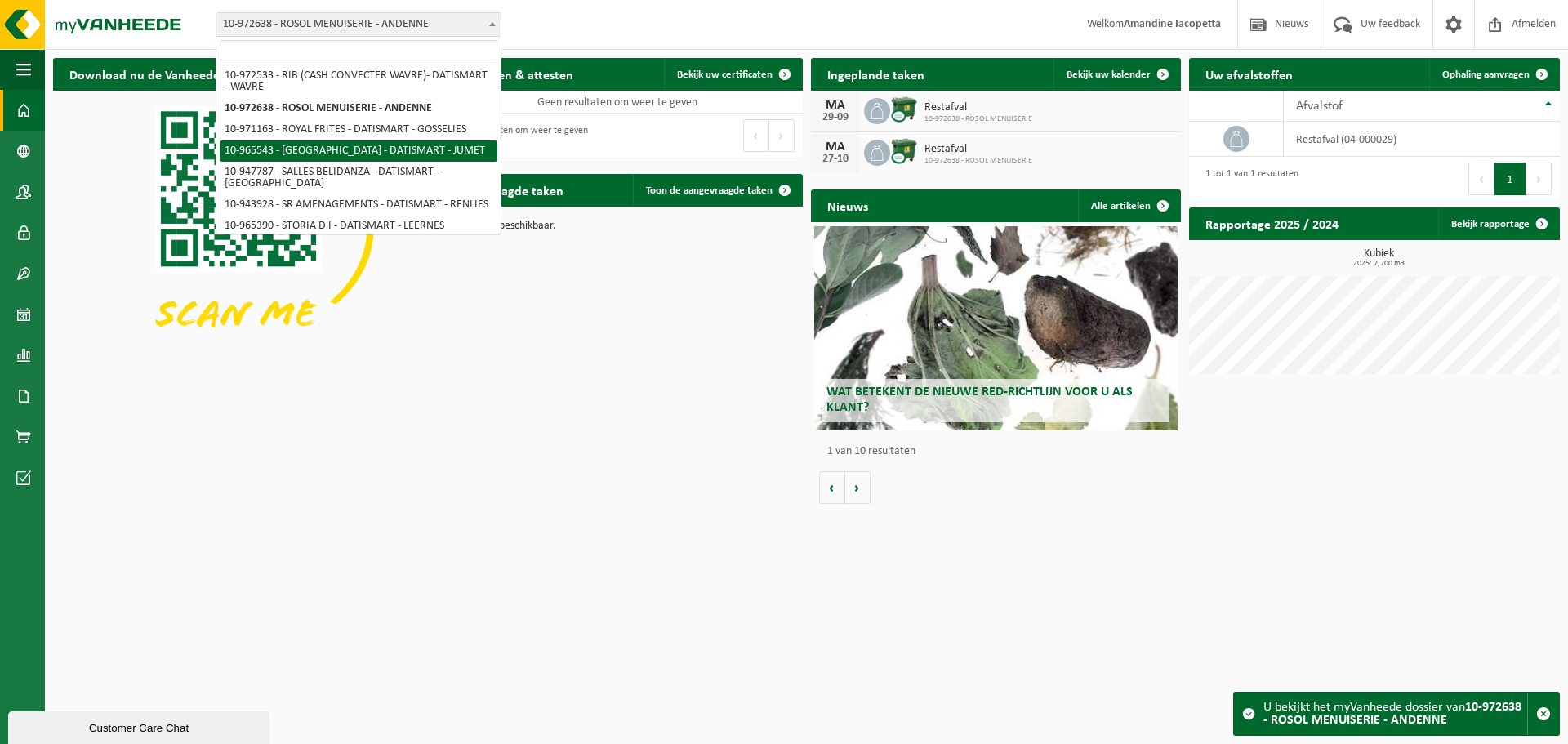
select select "152386"
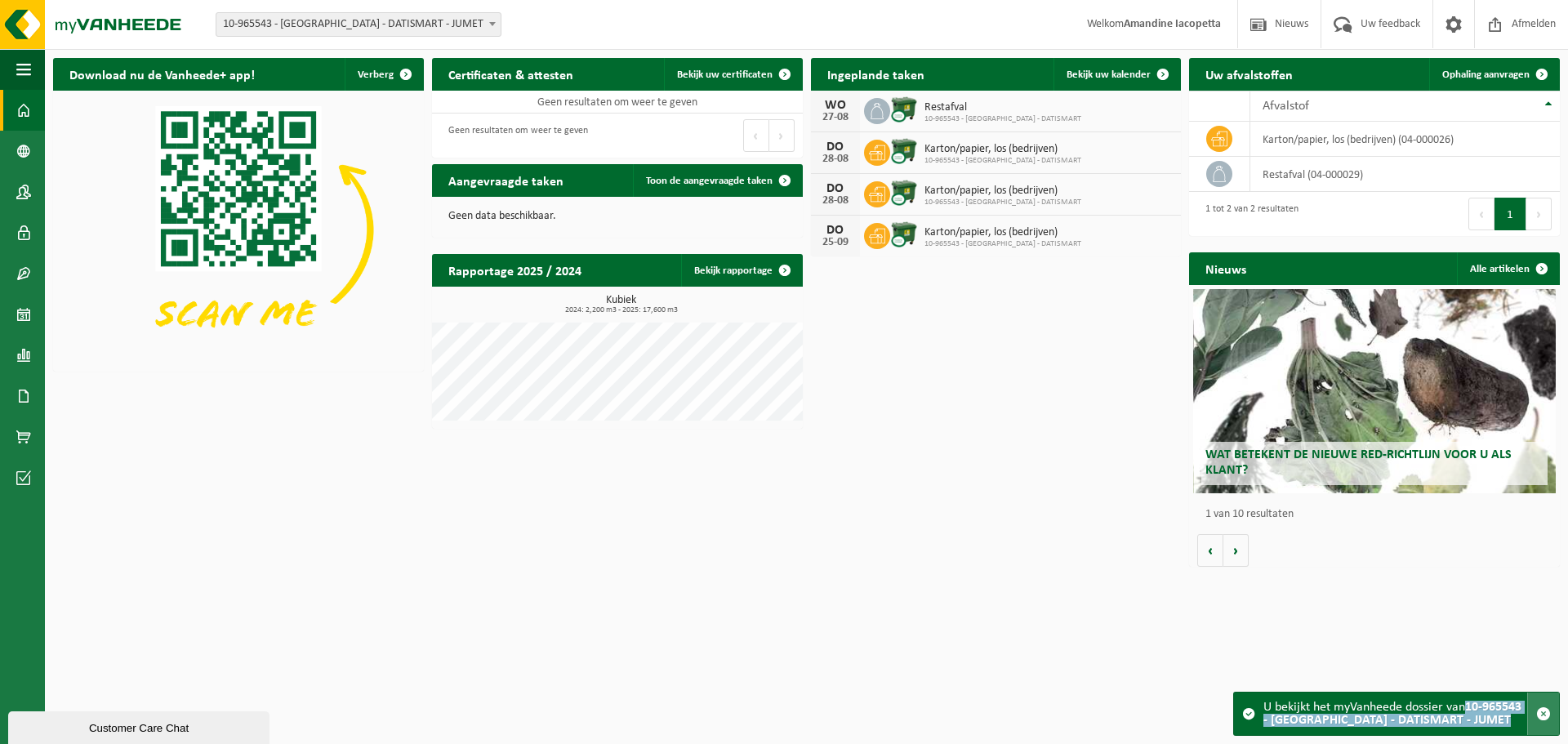
drag, startPoint x: 1467, startPoint y: 707, endPoint x: 1527, endPoint y: 723, distance: 62.1
click at [1527, 723] on div "U bekijkt het myVanheede dossier van 10-965543 - SAHIN BUSINESS CENTER - DATISM…" at bounding box center [1396, 713] width 327 height 44
copy div "10-965543 - [GEOGRAPHIC_DATA] - DATISMART - JUMET"
